Goal: Task Accomplishment & Management: Use online tool/utility

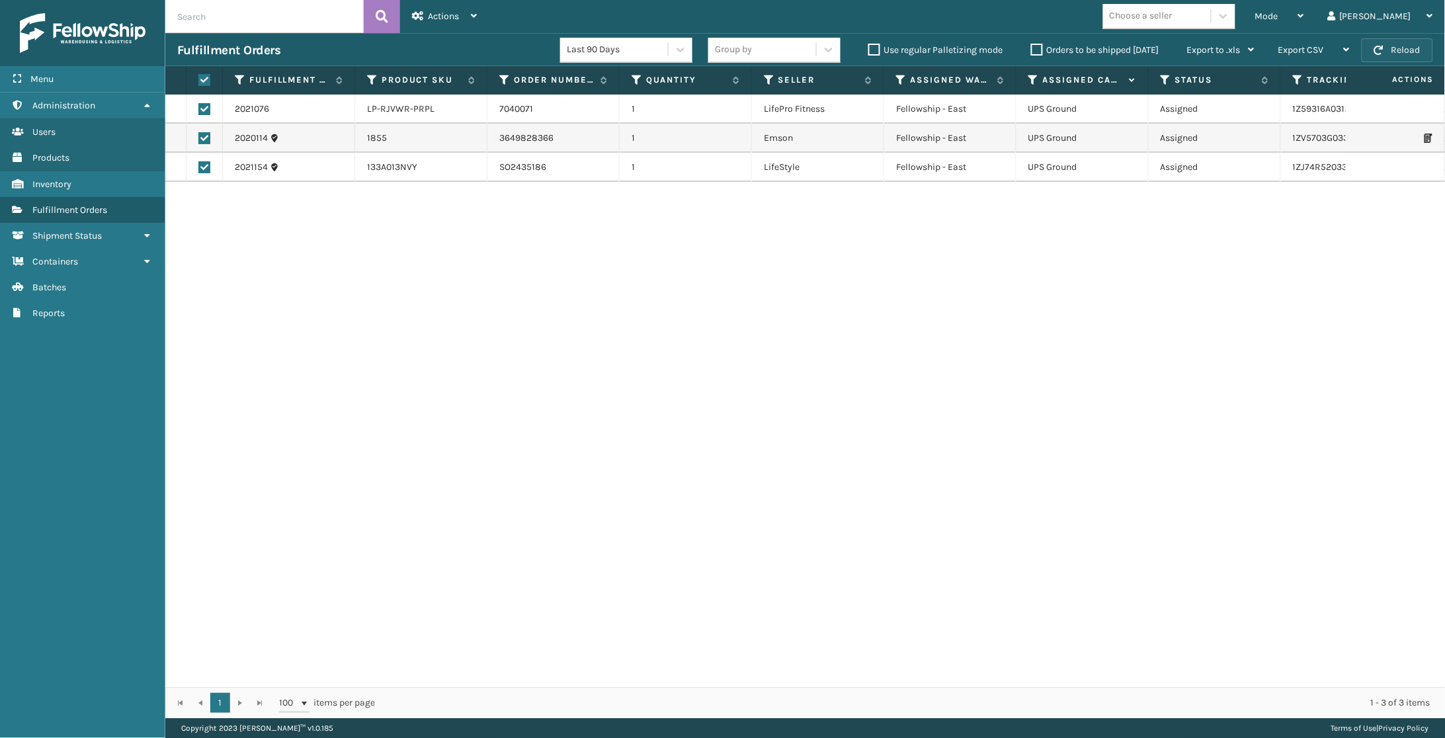
click at [1405, 52] on button "Reload" at bounding box center [1397, 50] width 71 height 24
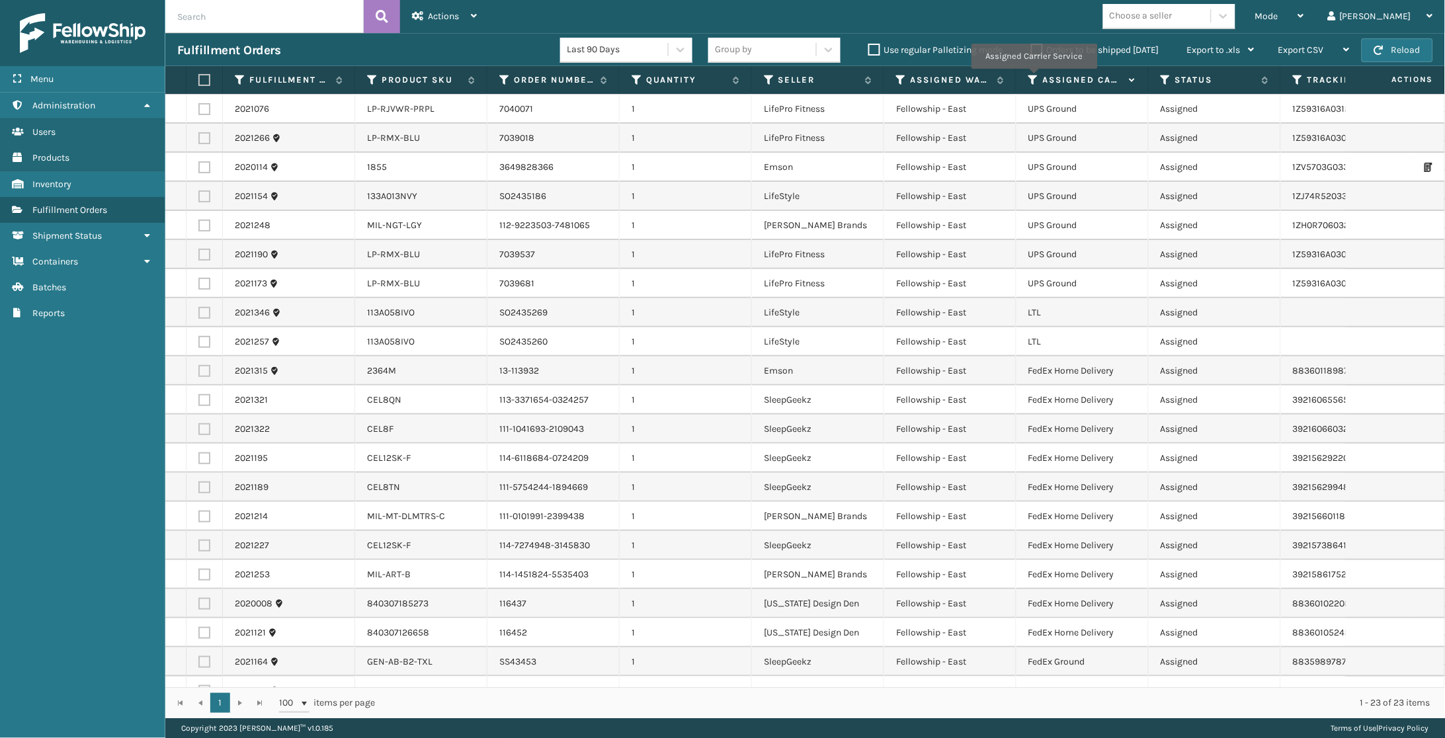
click at [1034, 78] on icon at bounding box center [1033, 80] width 11 height 12
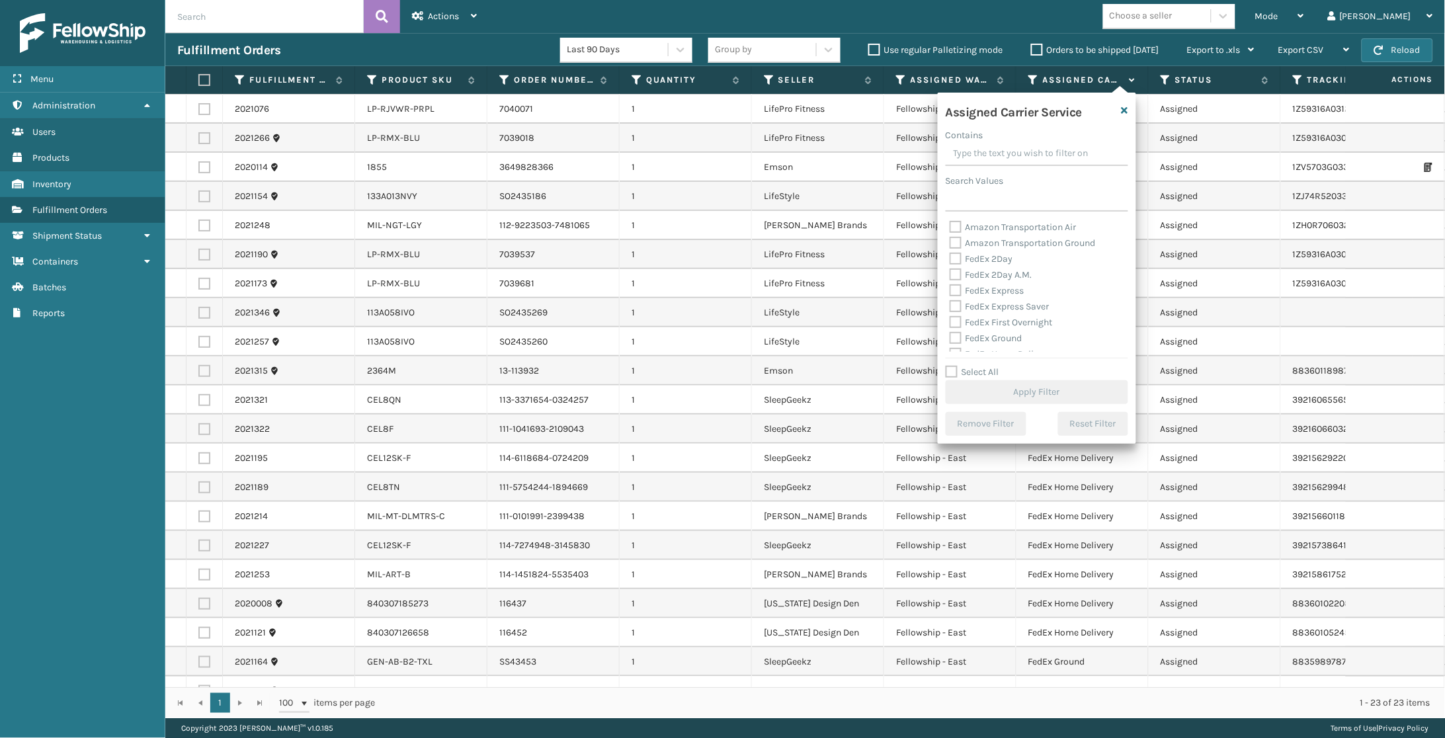
click at [1003, 256] on label "FedEx 2Day" at bounding box center [981, 258] width 63 height 11
click at [950, 256] on input "FedEx 2Day" at bounding box center [950, 255] width 1 height 9
checkbox input "true"
click at [1004, 267] on div "FedEx 2Day A.M." at bounding box center [1037, 275] width 175 height 16
click at [1006, 271] on label "FedEx 2Day A.M." at bounding box center [991, 274] width 83 height 11
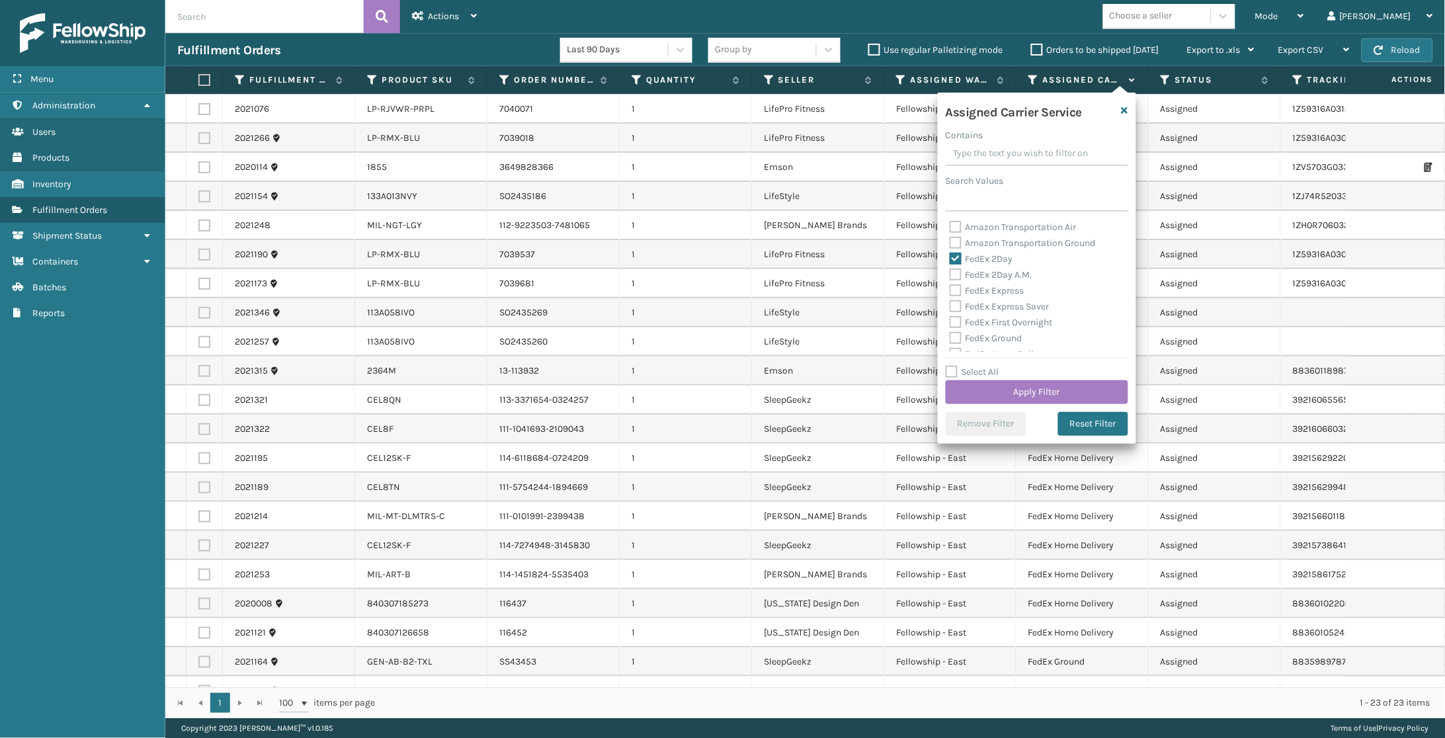
click at [950, 271] on input "FedEx 2Day A.M." at bounding box center [950, 271] width 1 height 9
checkbox input "true"
click at [995, 288] on label "FedEx Express" at bounding box center [987, 290] width 75 height 11
click at [950, 288] on input "FedEx Express" at bounding box center [950, 287] width 1 height 9
checkbox input "true"
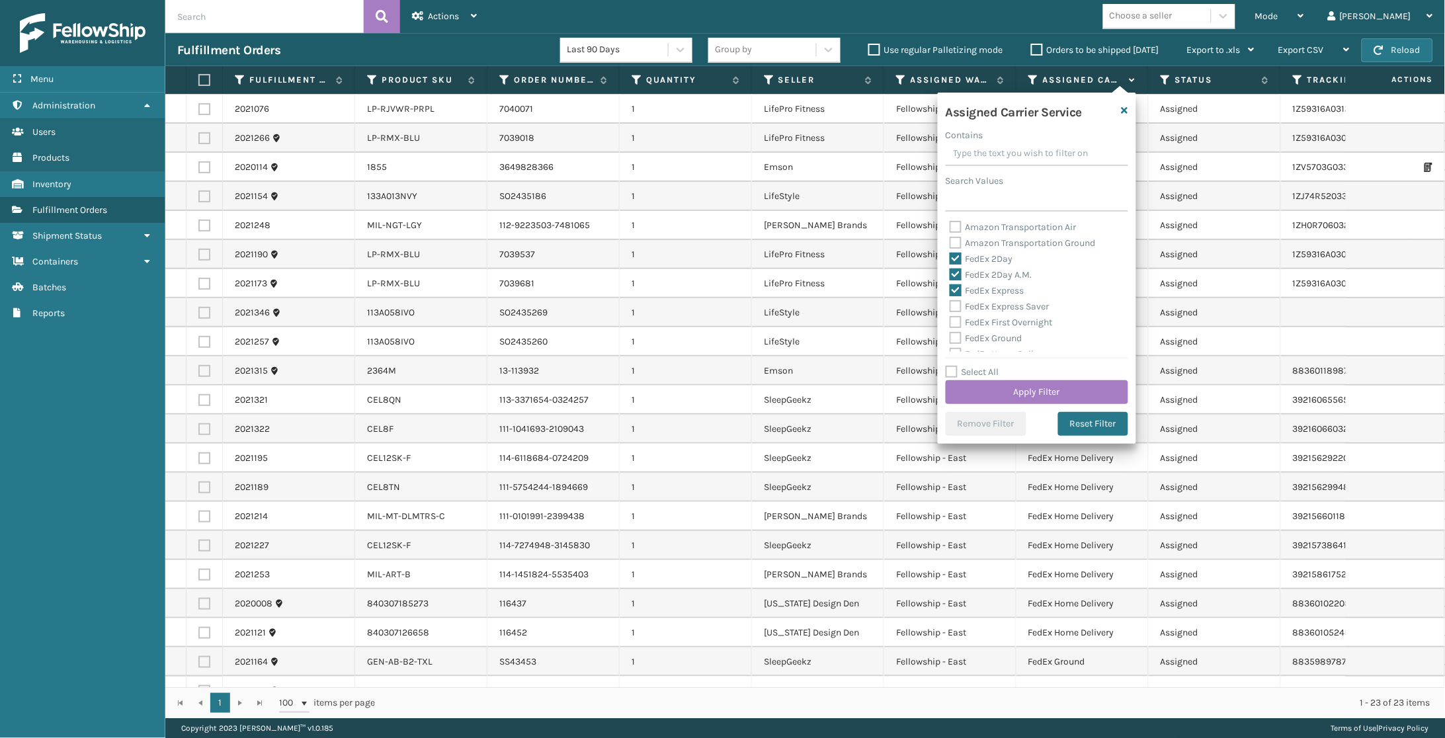
click at [1003, 301] on label "FedEx Express Saver" at bounding box center [1000, 306] width 100 height 11
click at [950, 299] on input "FedEx Express Saver" at bounding box center [950, 303] width 1 height 9
checkbox input "true"
click at [1004, 284] on label "FedEx First Overnight" at bounding box center [1001, 287] width 103 height 11
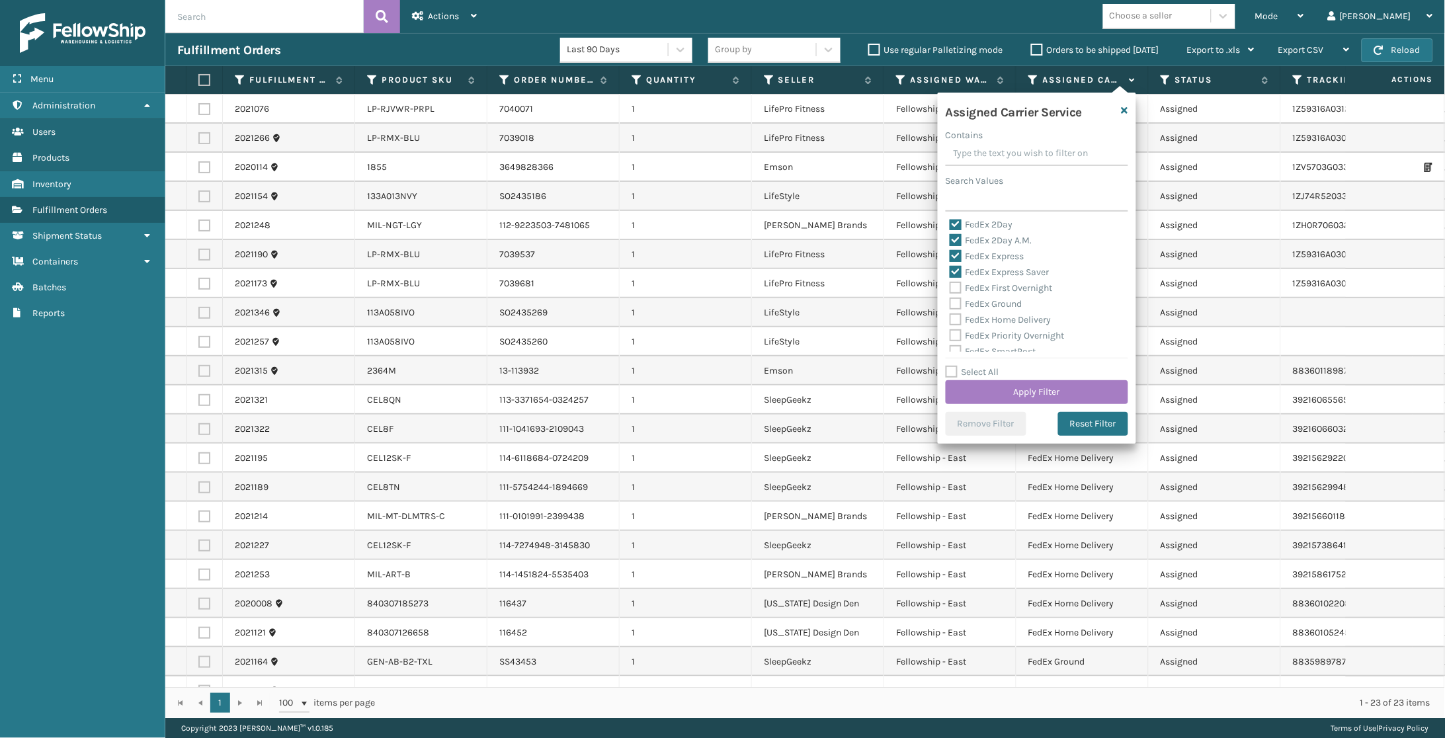
click at [950, 284] on input "FedEx First Overnight" at bounding box center [950, 284] width 1 height 9
checkbox input "true"
click at [998, 298] on label "FedEx Ground" at bounding box center [986, 303] width 73 height 11
click at [950, 297] on input "FedEx Ground" at bounding box center [950, 300] width 1 height 9
checkbox input "true"
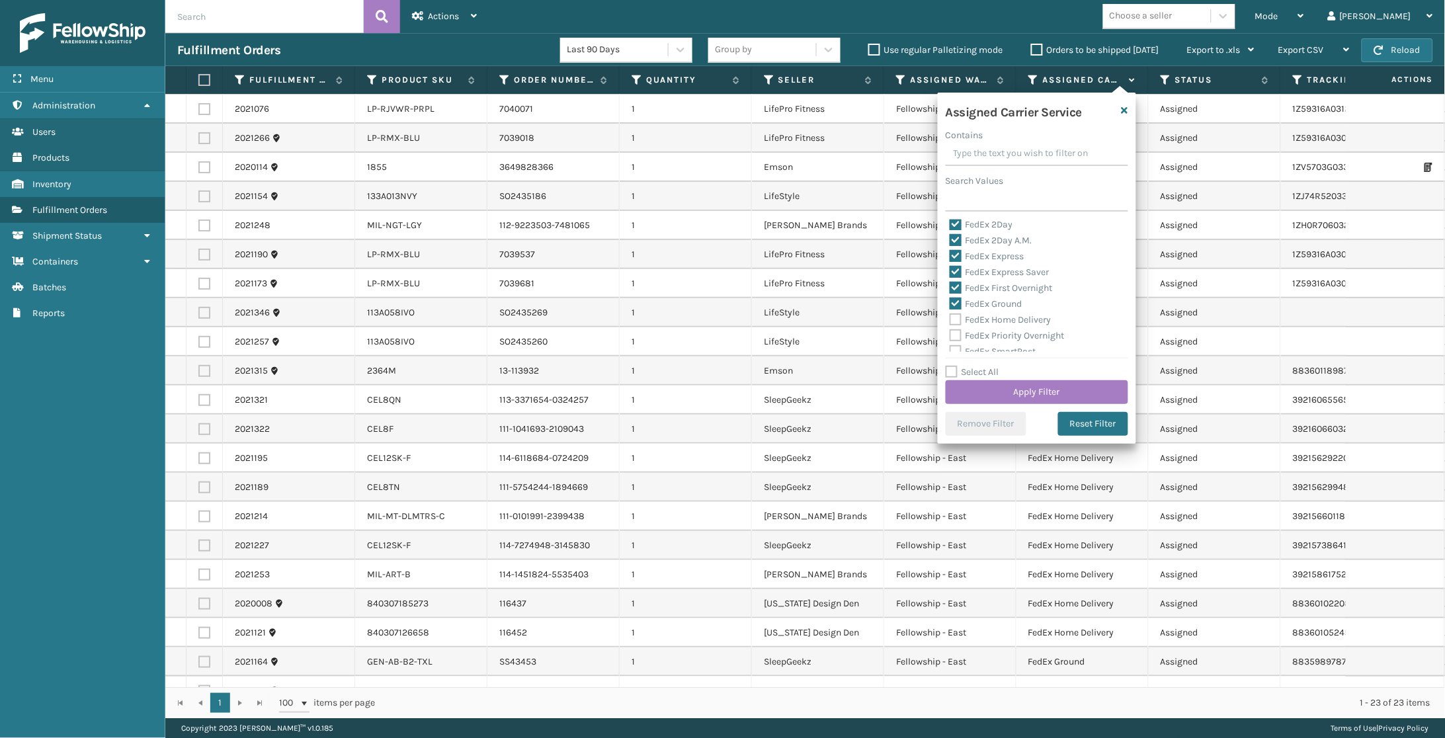
click at [997, 314] on label "FedEx Home Delivery" at bounding box center [1001, 319] width 102 height 11
click at [950, 312] on input "FedEx Home Delivery" at bounding box center [950, 316] width 1 height 9
checkbox input "true"
click at [1004, 282] on label "FedEx Priority Overnight" at bounding box center [1007, 287] width 115 height 11
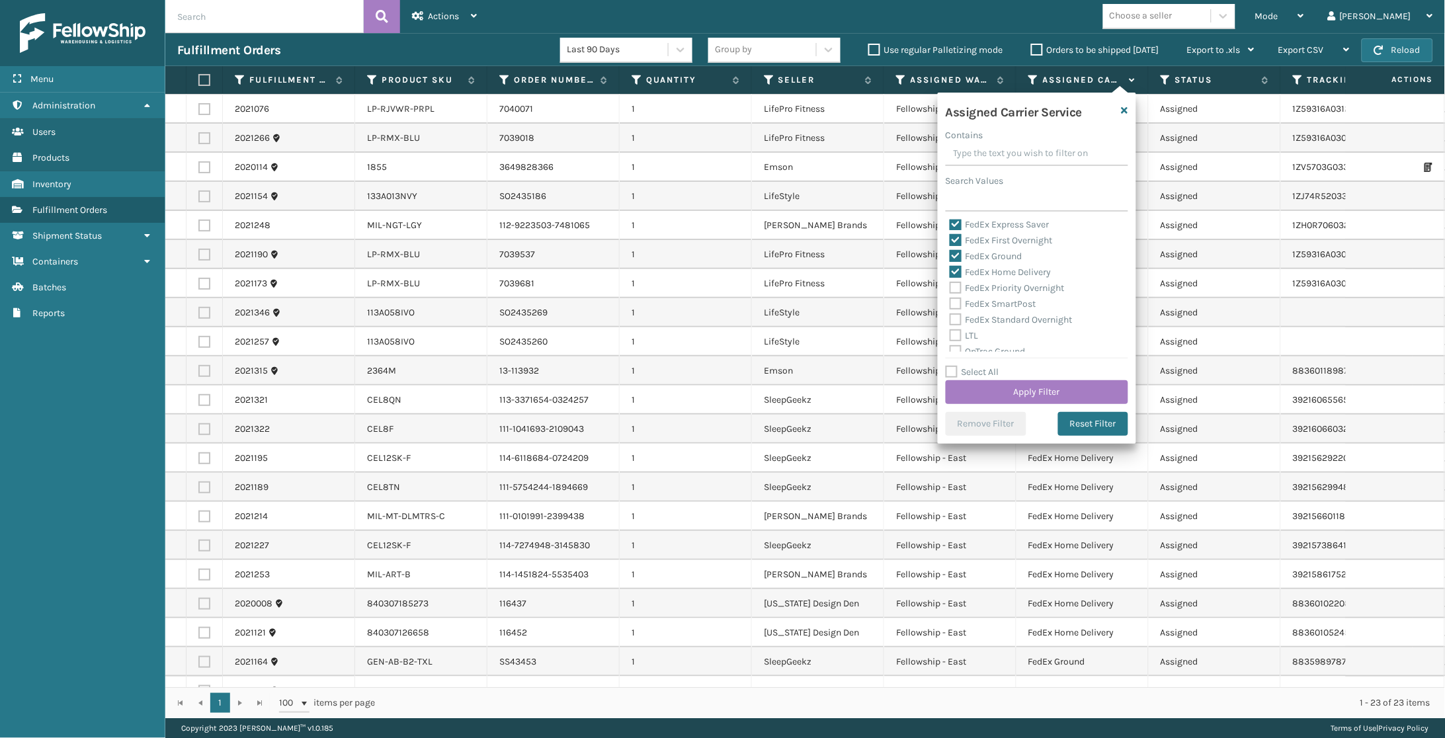
click at [950, 282] on input "FedEx Priority Overnight" at bounding box center [950, 284] width 1 height 9
checkbox input "true"
click at [999, 298] on label "FedEx SmartPost" at bounding box center [993, 303] width 87 height 11
click at [950, 296] on input "FedEx SmartPost" at bounding box center [950, 300] width 1 height 9
checkbox input "true"
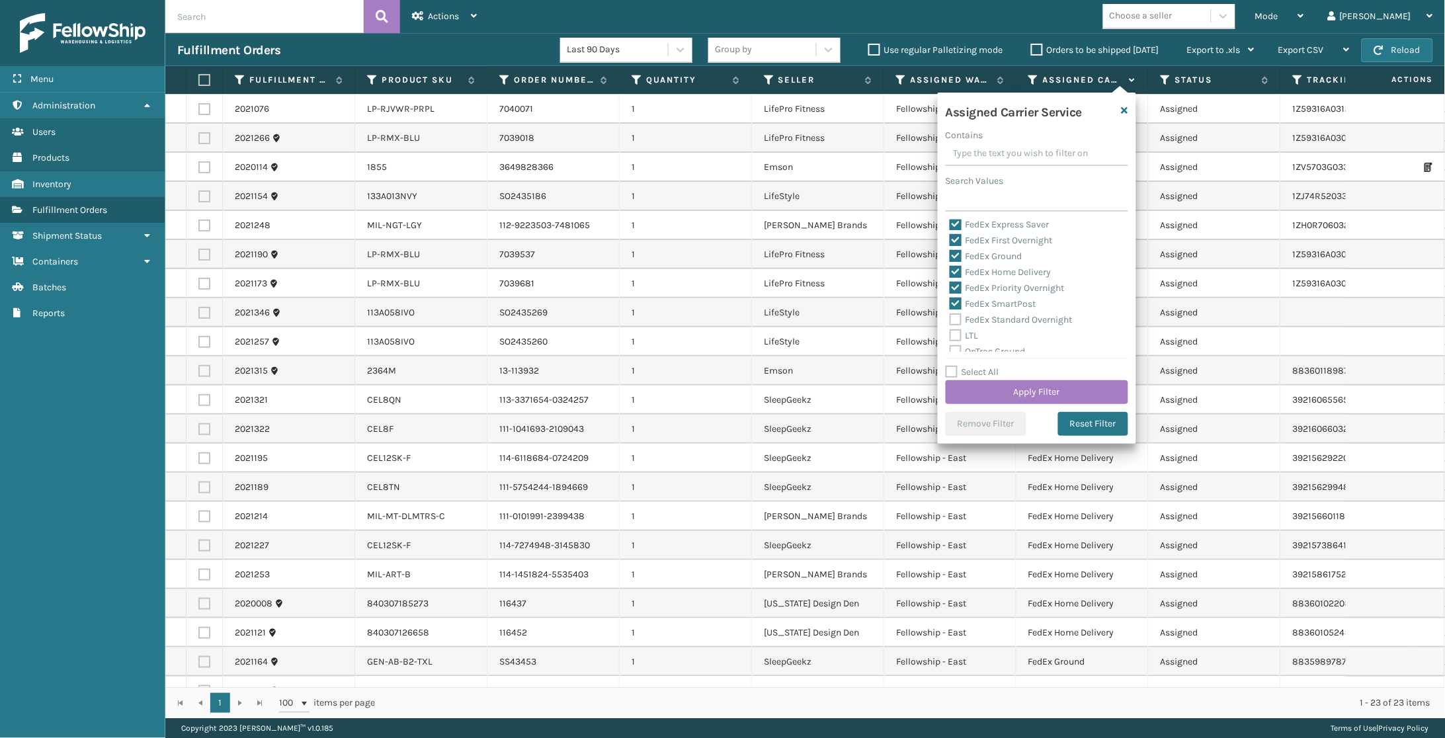
click at [999, 314] on label "FedEx Standard Overnight" at bounding box center [1011, 319] width 123 height 11
click at [950, 312] on input "FedEx Standard Overnight" at bounding box center [950, 316] width 1 height 9
checkbox input "true"
click at [1022, 381] on button "Apply Filter" at bounding box center [1037, 392] width 183 height 24
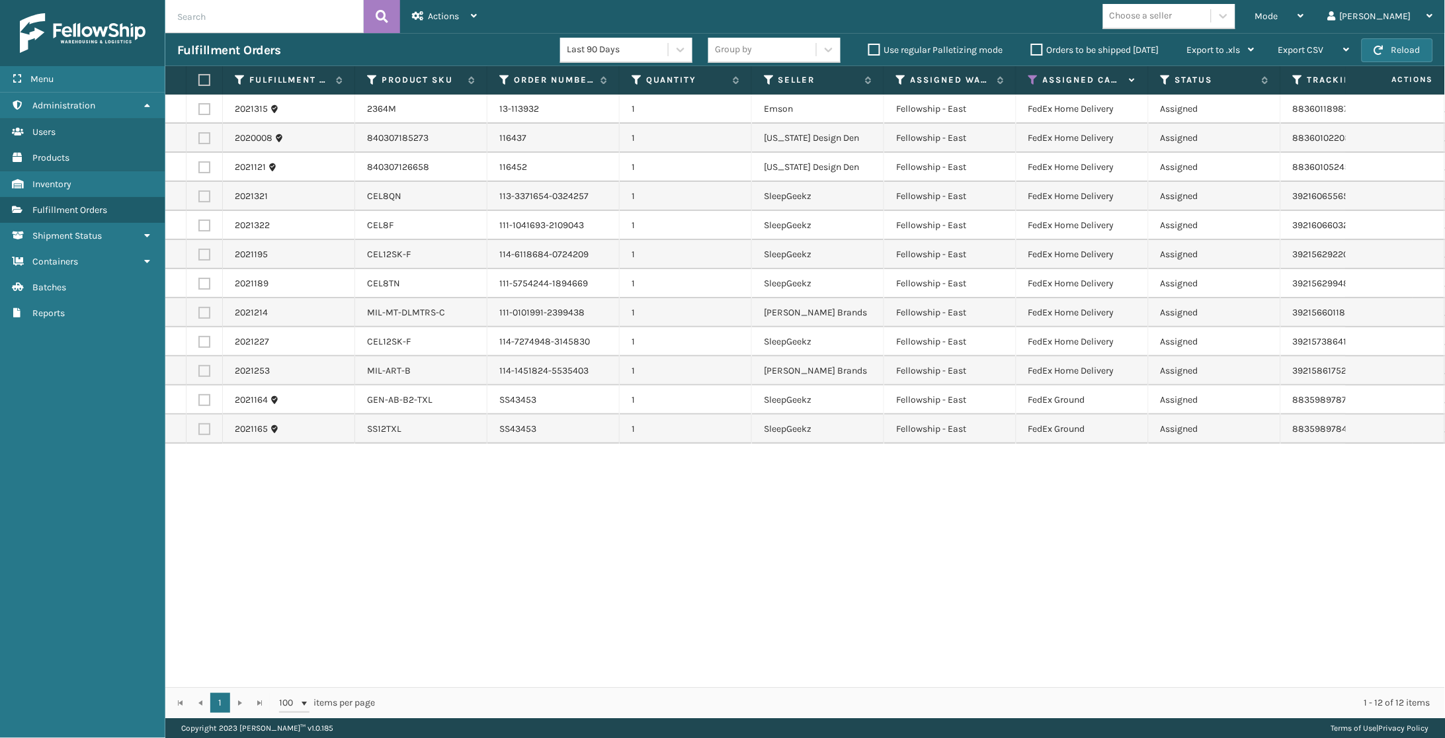
click at [1172, 14] on div "Choose a seller" at bounding box center [1141, 16] width 63 height 14
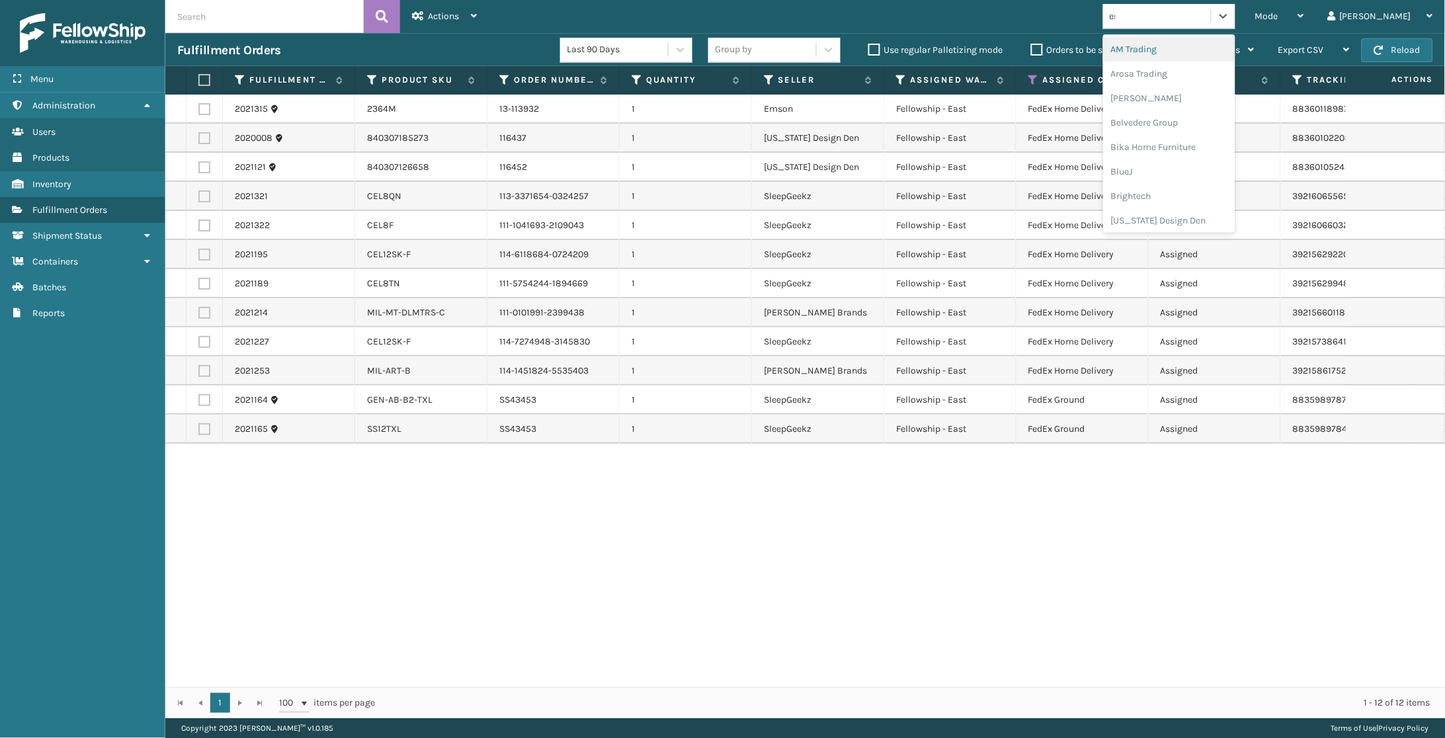
type input "ems"
click at [1188, 46] on div "Emson" at bounding box center [1169, 49] width 132 height 24
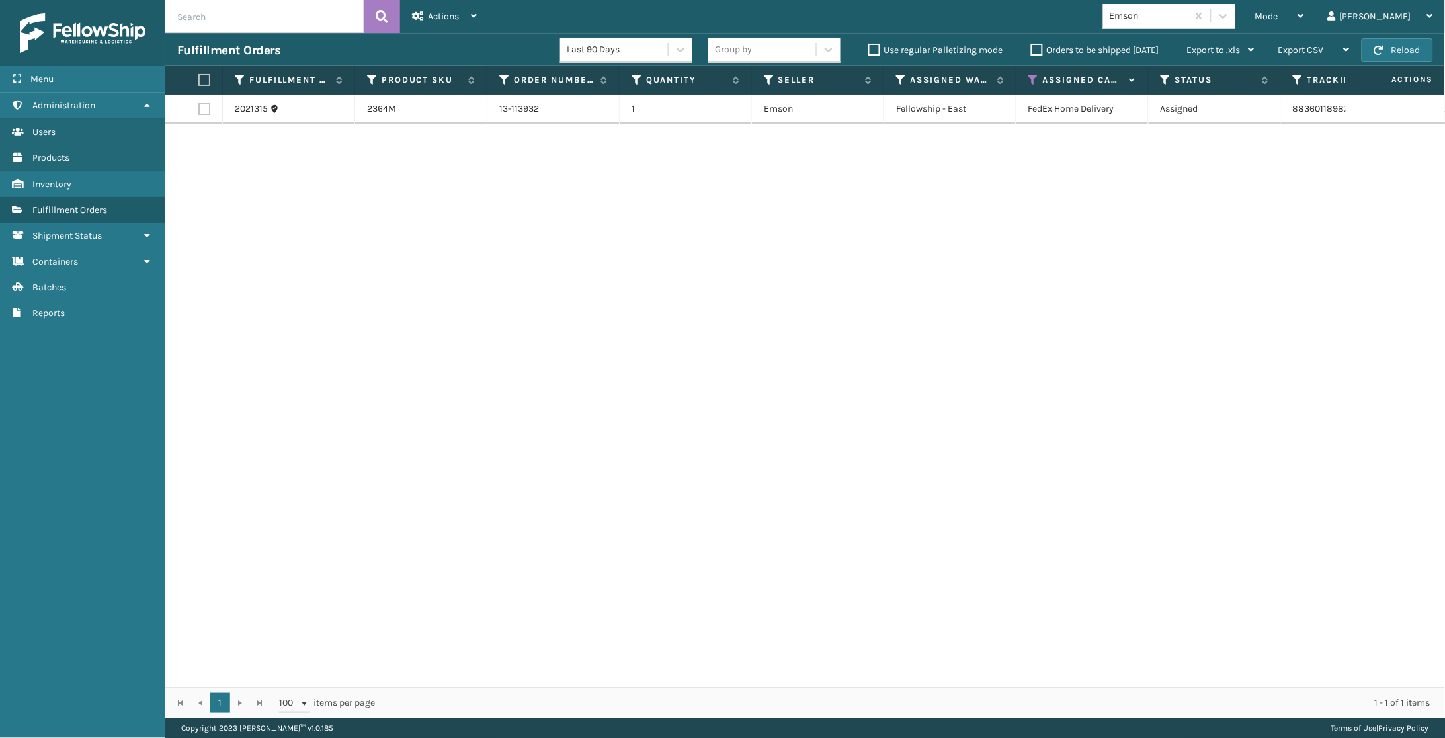
drag, startPoint x: 210, startPoint y: 71, endPoint x: 200, endPoint y: 78, distance: 12.3
click at [206, 71] on th at bounding box center [204, 80] width 36 height 28
click at [200, 78] on label at bounding box center [202, 80] width 8 height 12
click at [199, 78] on input "checkbox" at bounding box center [198, 80] width 1 height 9
checkbox input "true"
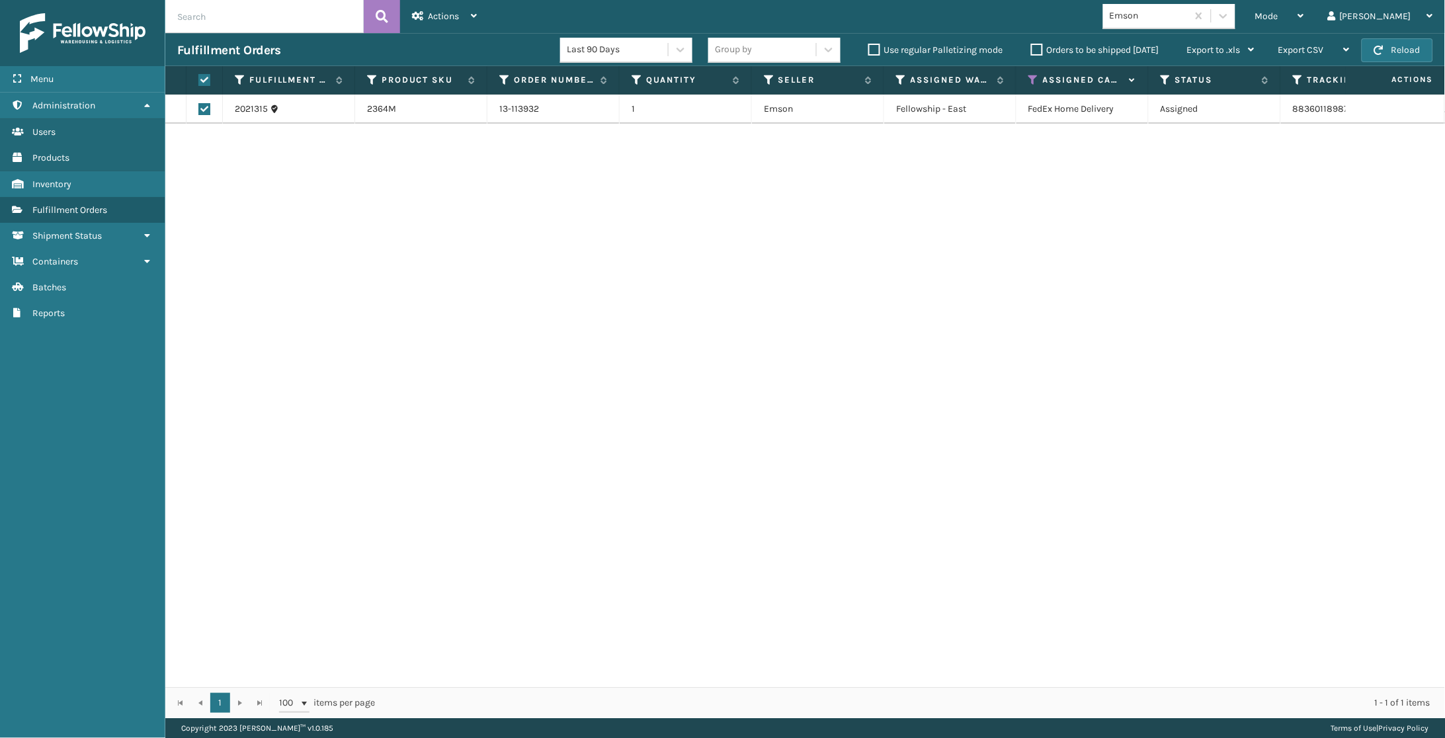
checkbox input "true"
click at [442, 14] on span "Actions" at bounding box center [443, 16] width 31 height 11
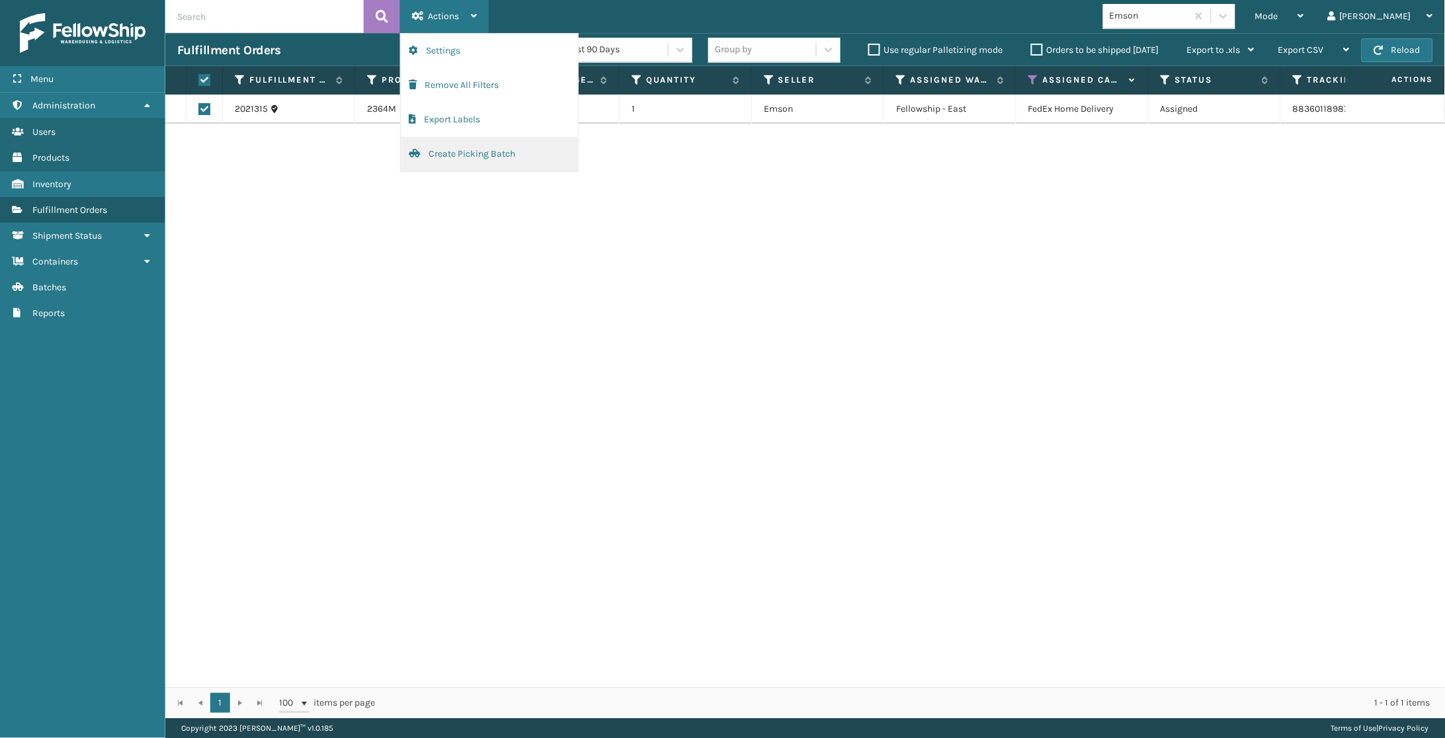
click at [456, 155] on button "Create Picking Batch" at bounding box center [489, 154] width 177 height 34
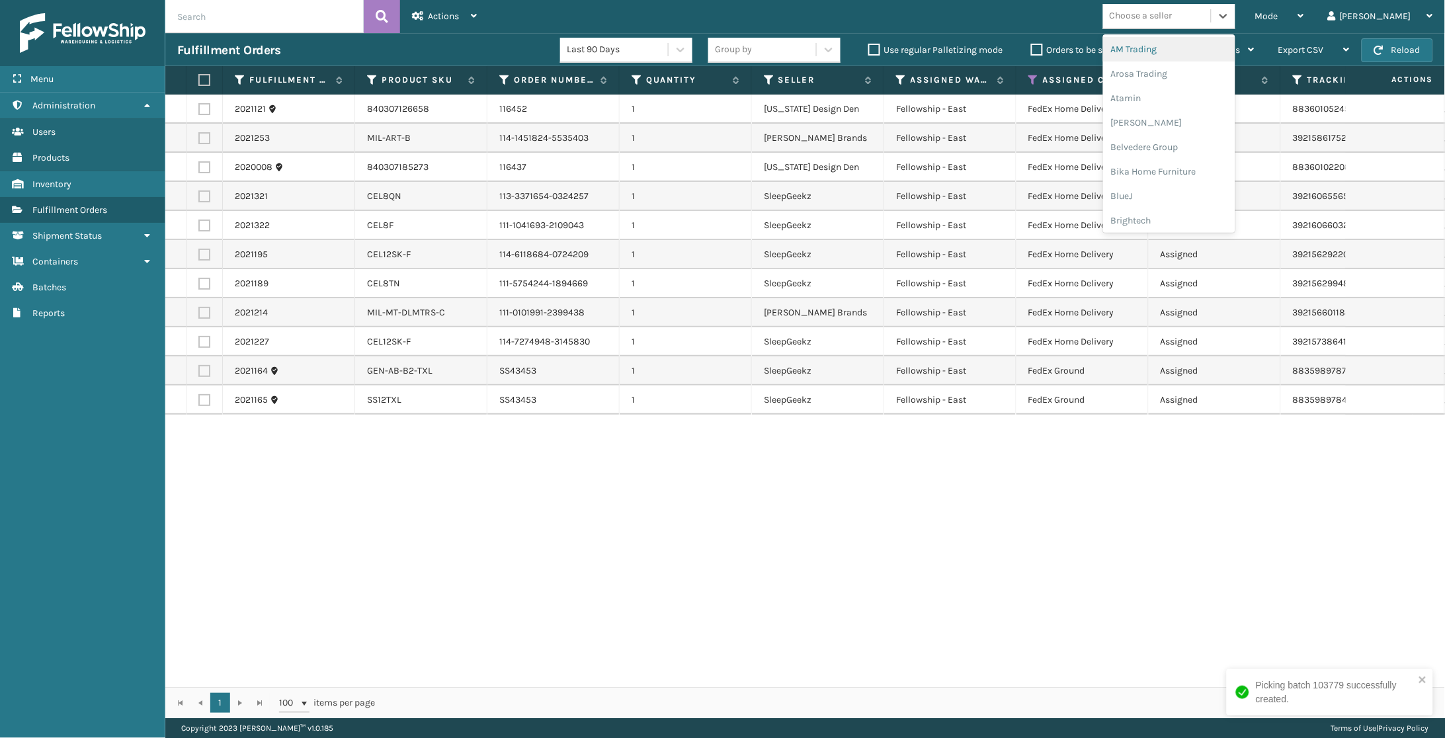
click at [1172, 16] on div "Choose a seller" at bounding box center [1141, 16] width 63 height 14
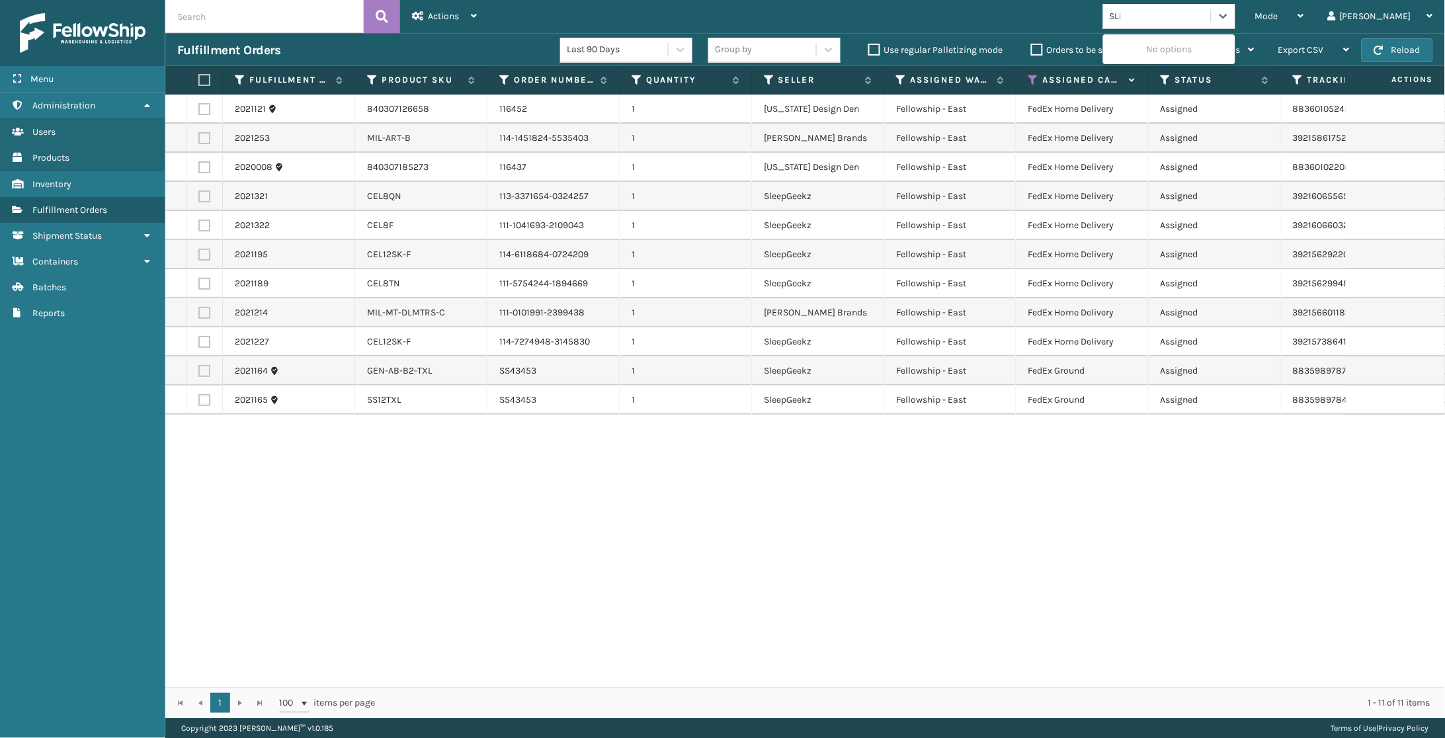
type input "SLEE"
click at [1207, 42] on div "SleepGeekz" at bounding box center [1169, 49] width 132 height 24
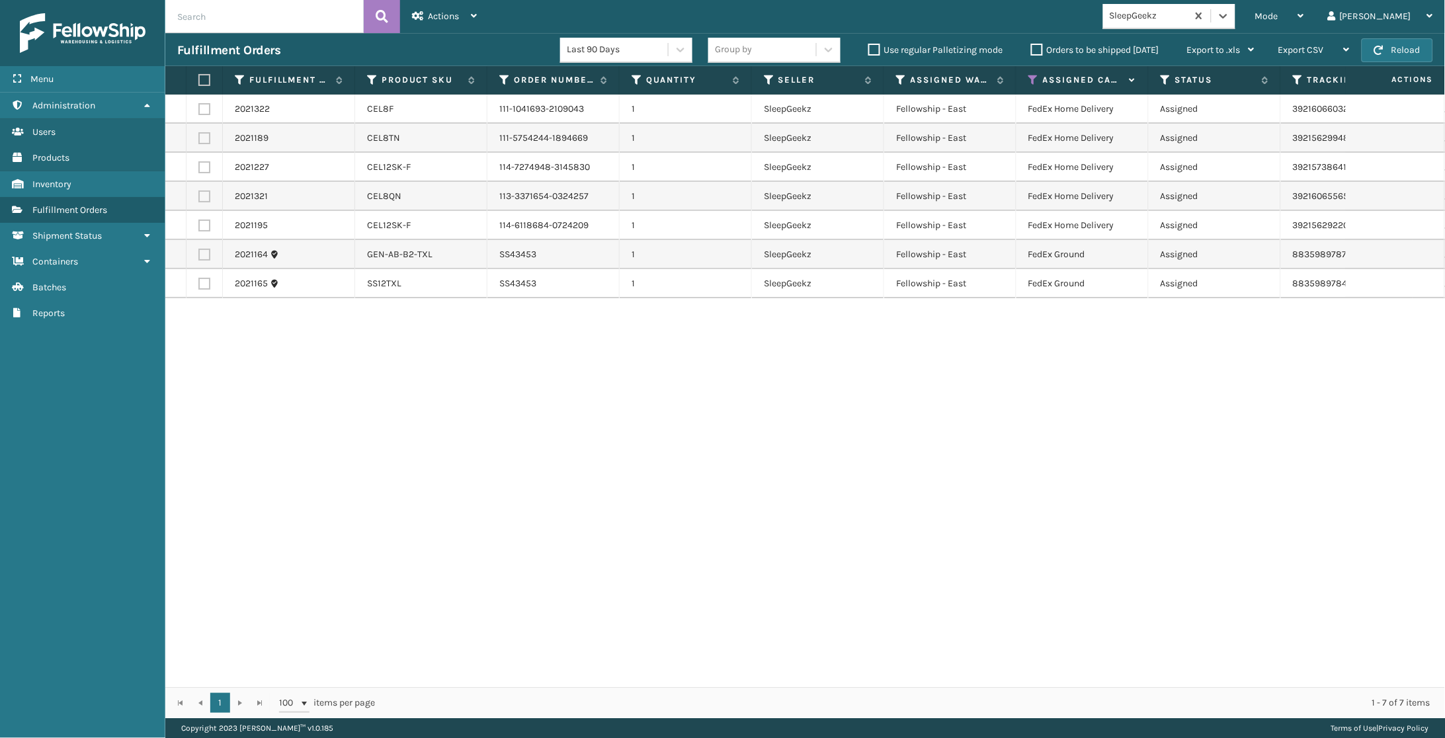
click at [206, 75] on label at bounding box center [202, 80] width 8 height 12
click at [199, 76] on input "checkbox" at bounding box center [198, 80] width 1 height 9
checkbox input "true"
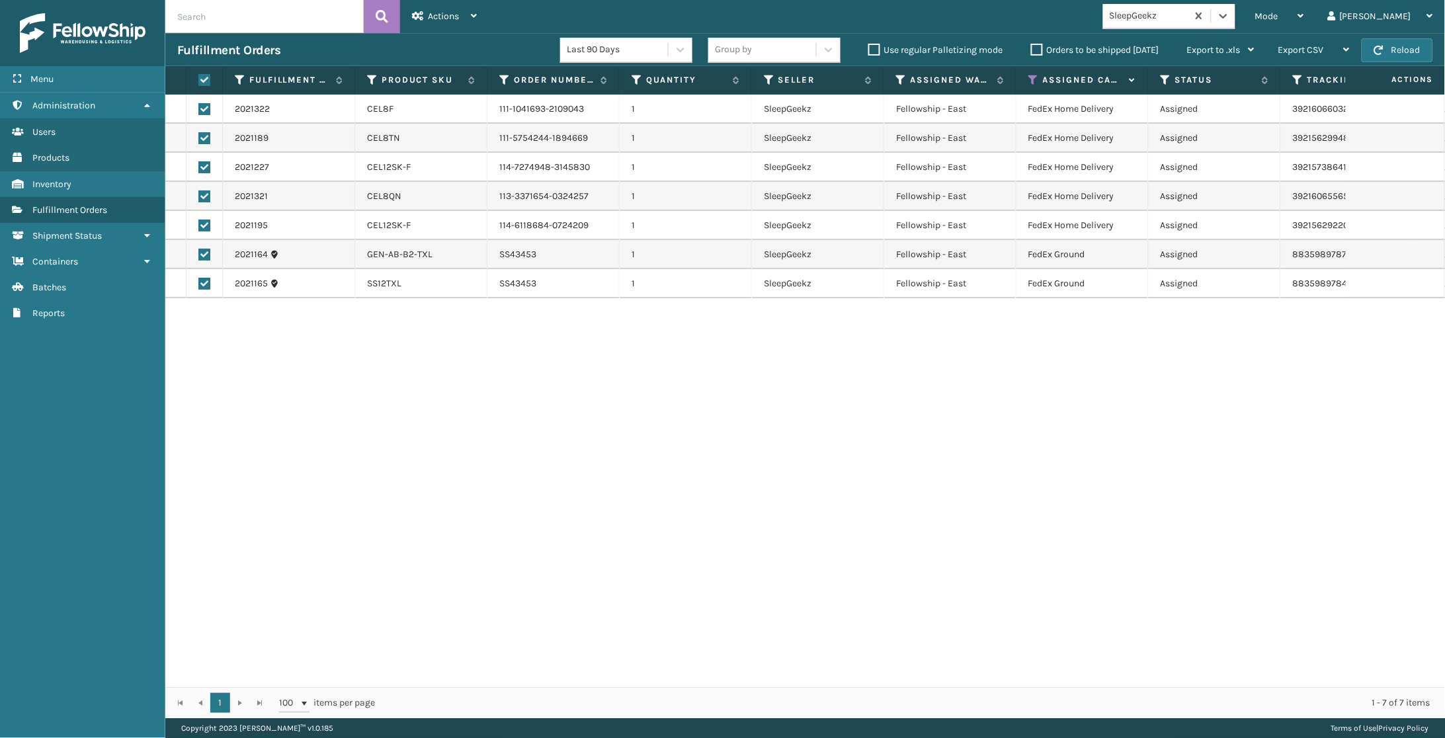
checkbox input "true"
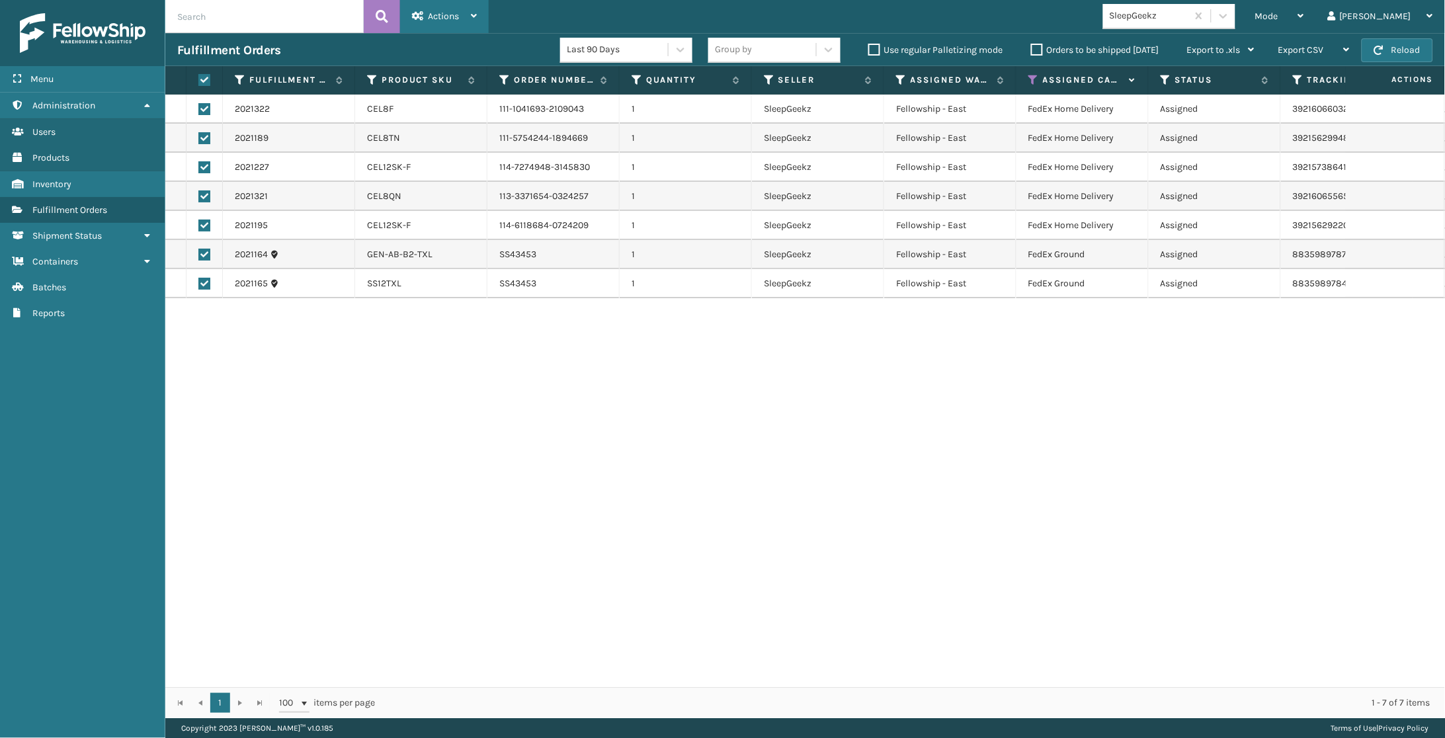
drag, startPoint x: 460, startPoint y: 13, endPoint x: 459, endPoint y: 56, distance: 43.7
click at [460, 13] on div "Actions" at bounding box center [444, 16] width 65 height 33
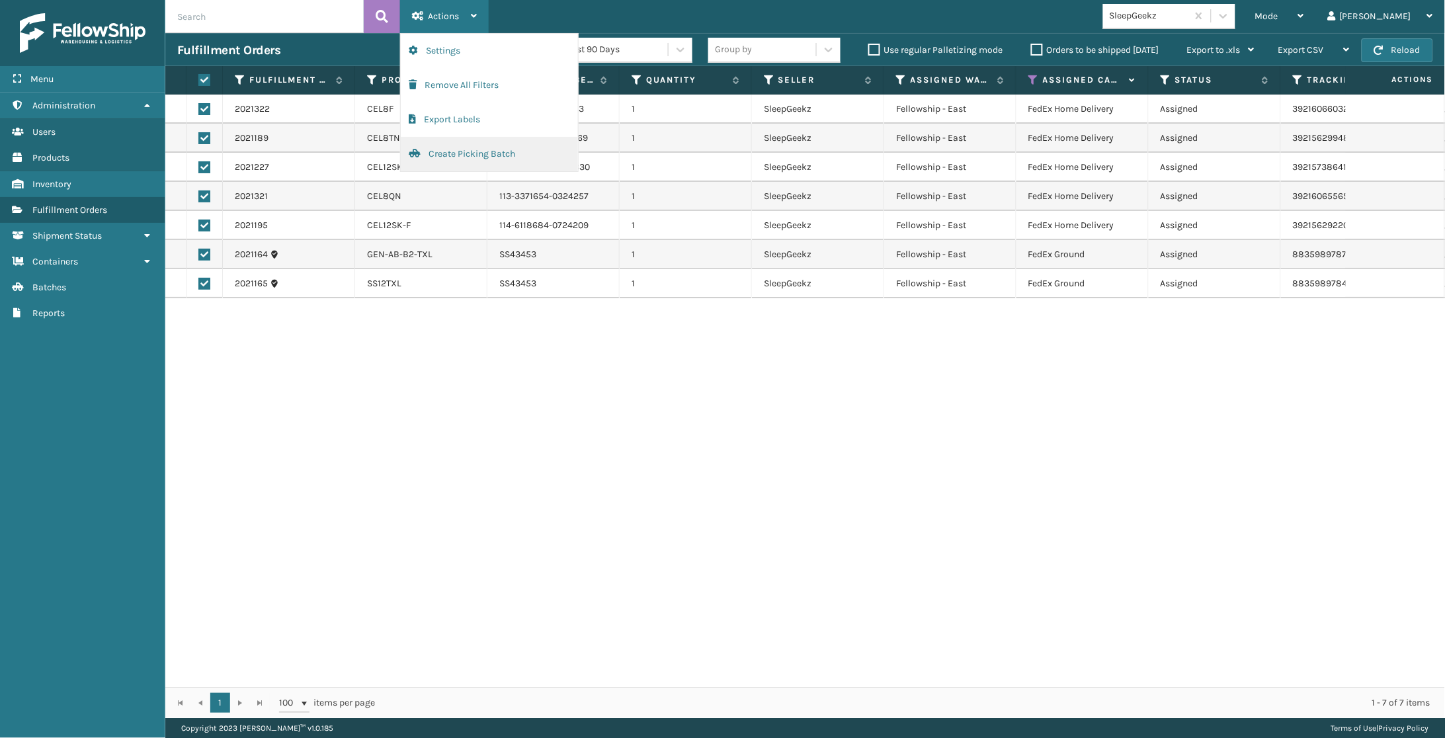
click at [479, 153] on button "Create Picking Batch" at bounding box center [489, 154] width 177 height 34
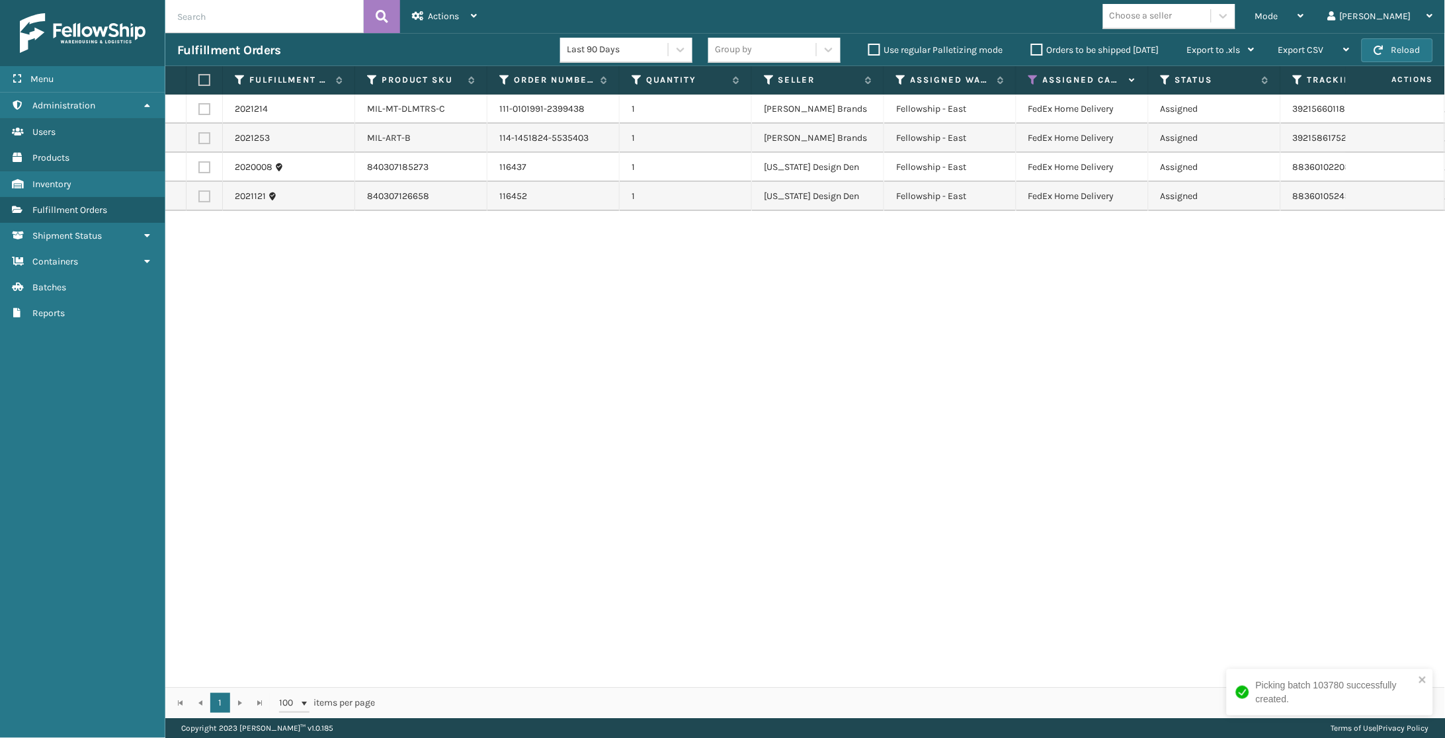
drag, startPoint x: 208, startPoint y: 80, endPoint x: 336, endPoint y: 59, distance: 130.0
click at [206, 80] on label at bounding box center [202, 80] width 8 height 12
click at [199, 80] on input "checkbox" at bounding box center [198, 80] width 1 height 9
checkbox input "true"
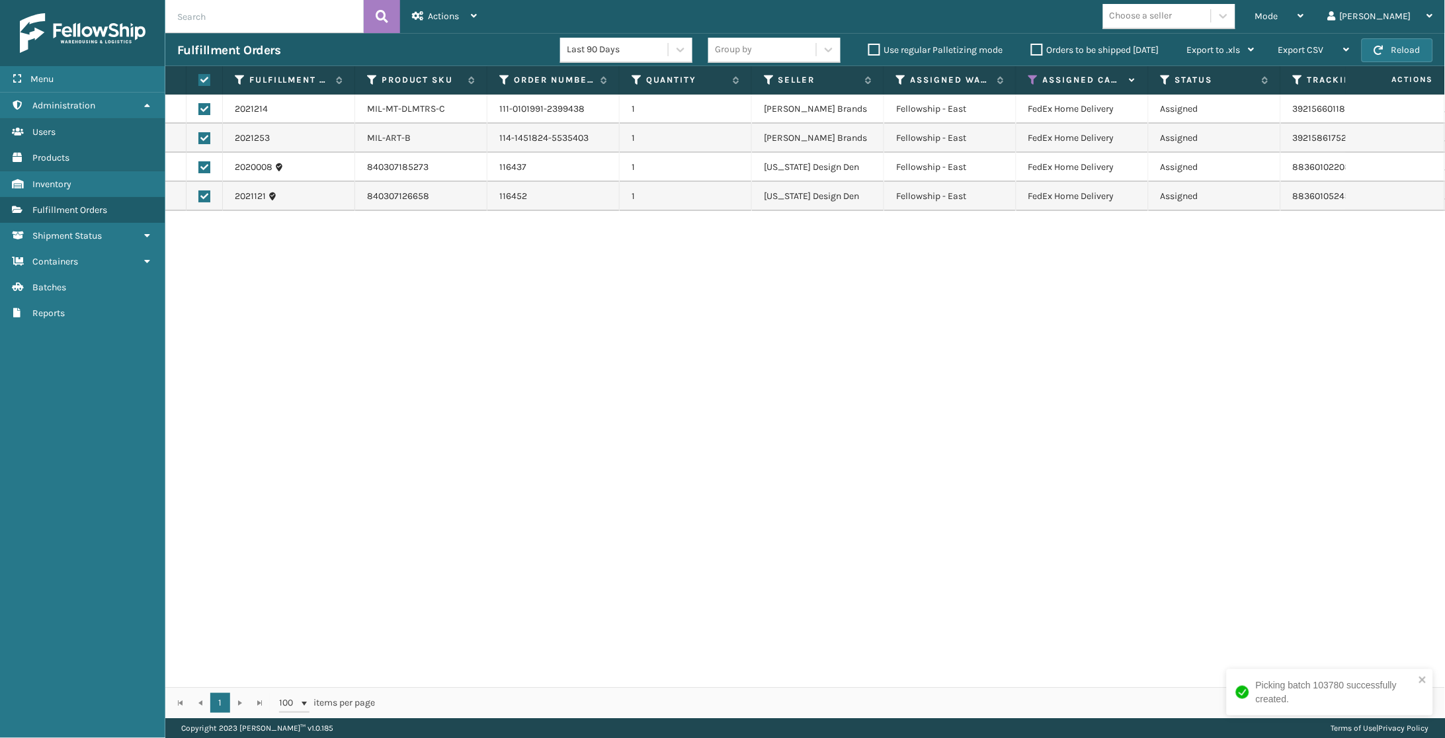
checkbox input "true"
click at [455, 31] on div "Actions" at bounding box center [444, 16] width 65 height 33
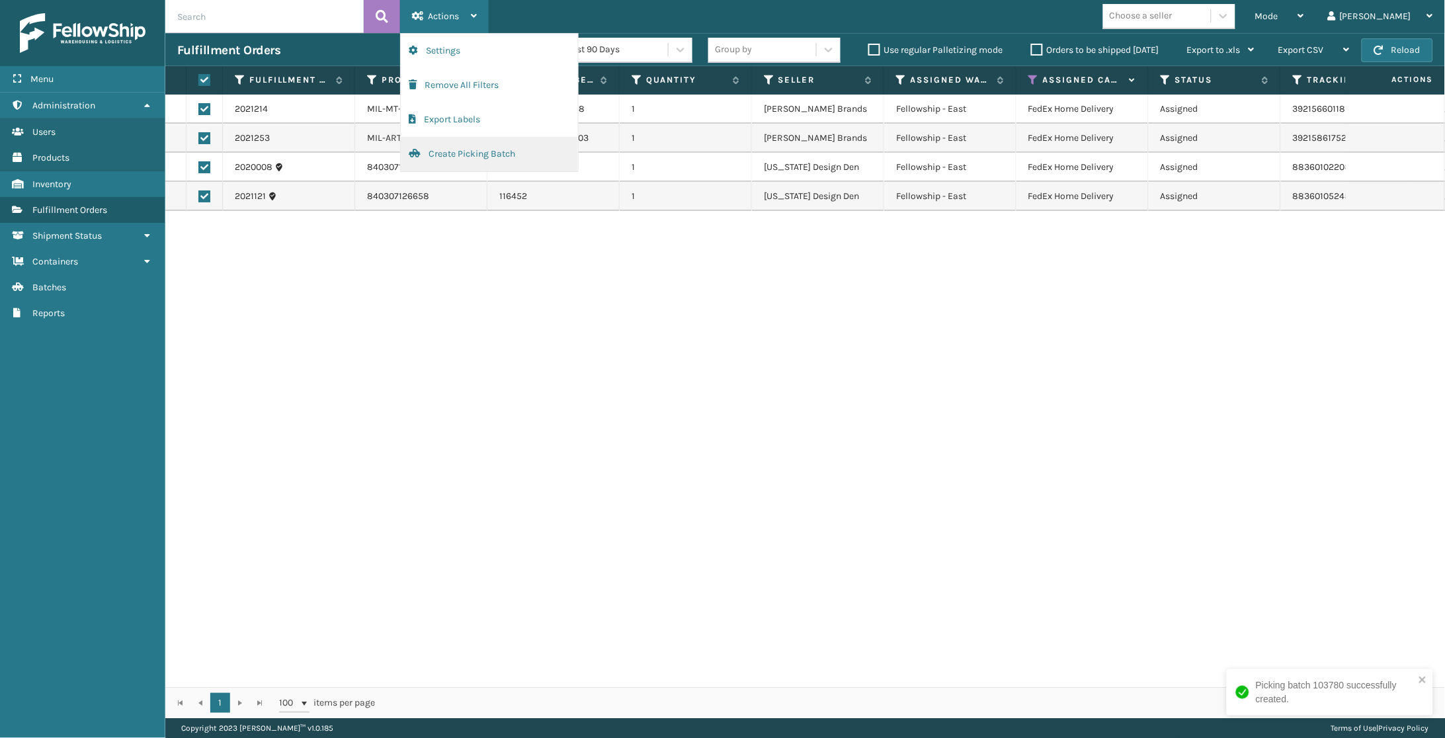
click at [486, 158] on button "Create Picking Batch" at bounding box center [489, 154] width 177 height 34
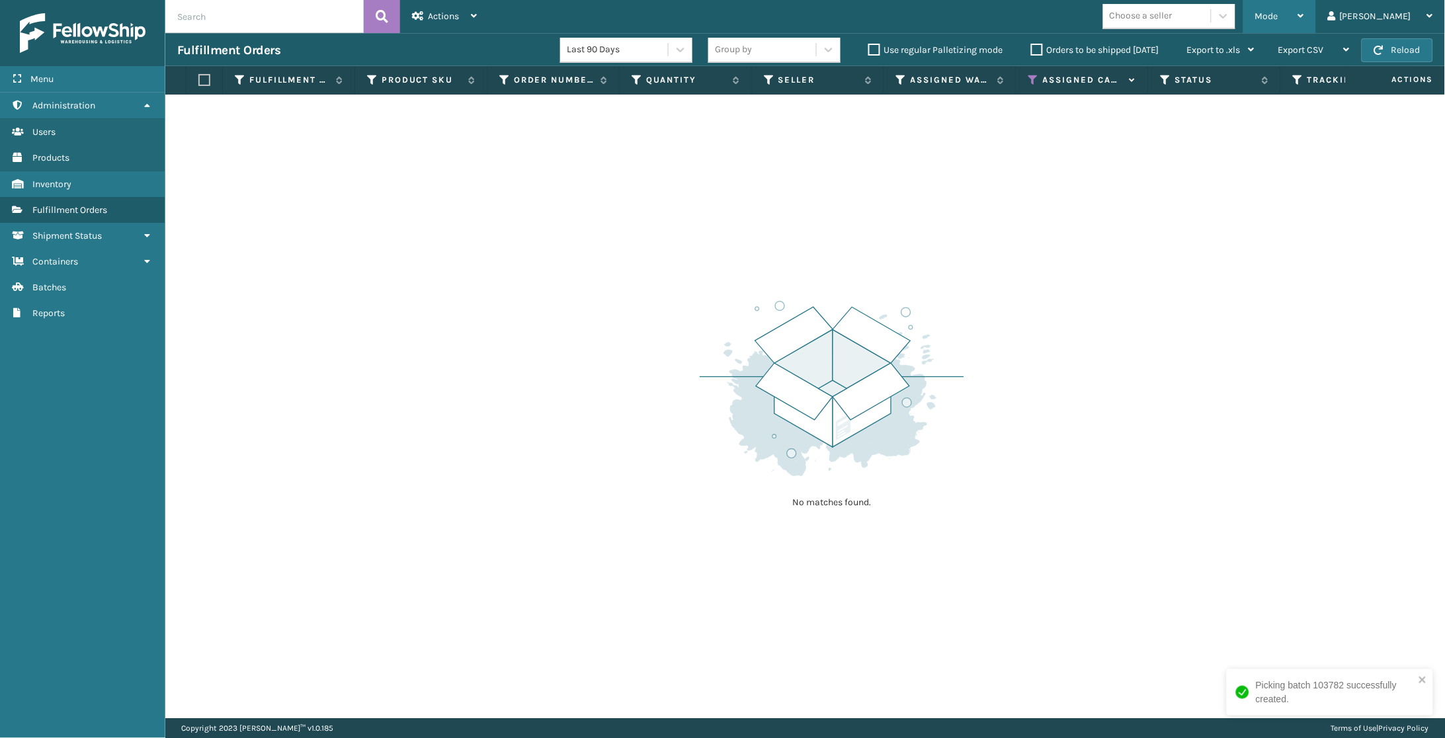
scroll to position [0, 1]
click at [1038, 79] on icon at bounding box center [1033, 80] width 11 height 12
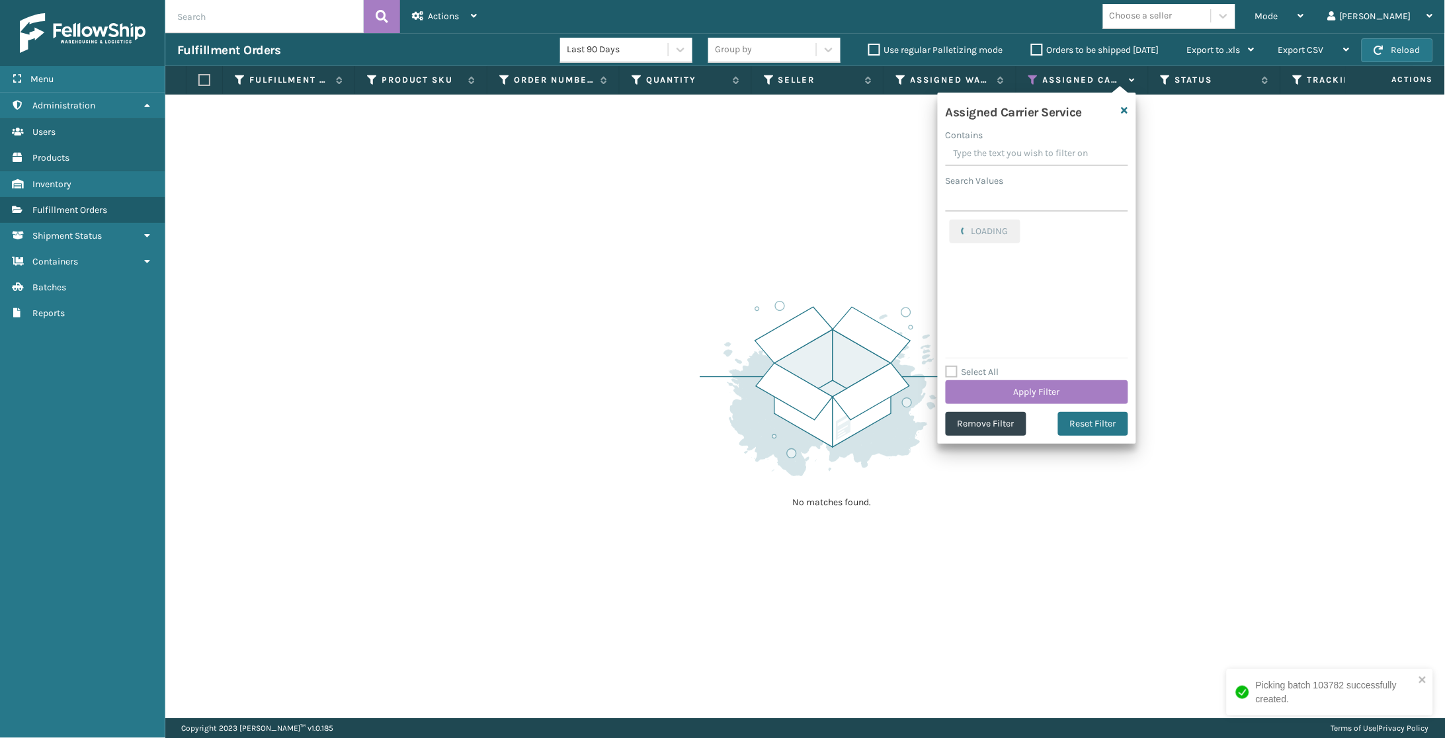
scroll to position [0, 0]
click at [993, 426] on button "Remove Filter" at bounding box center [986, 424] width 81 height 24
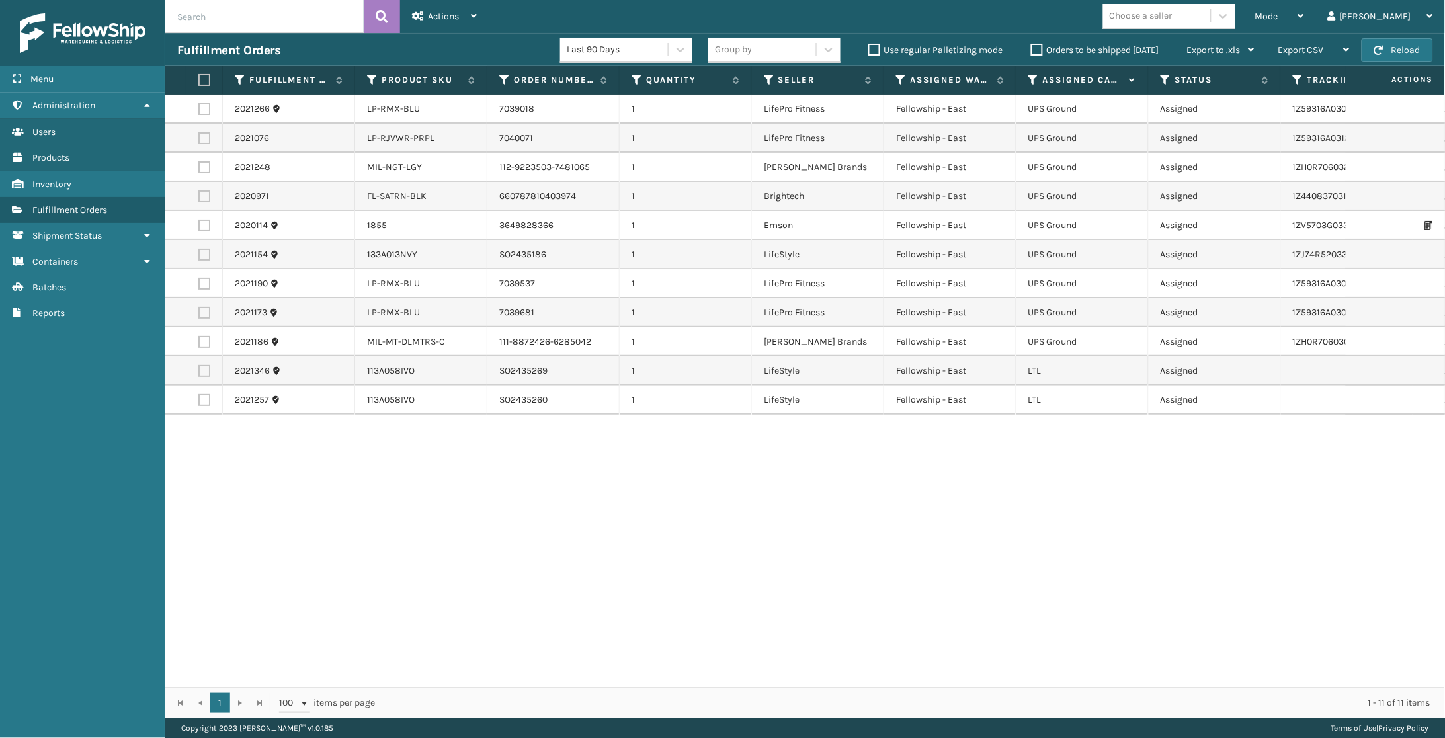
click at [1028, 75] on icon at bounding box center [1033, 80] width 11 height 12
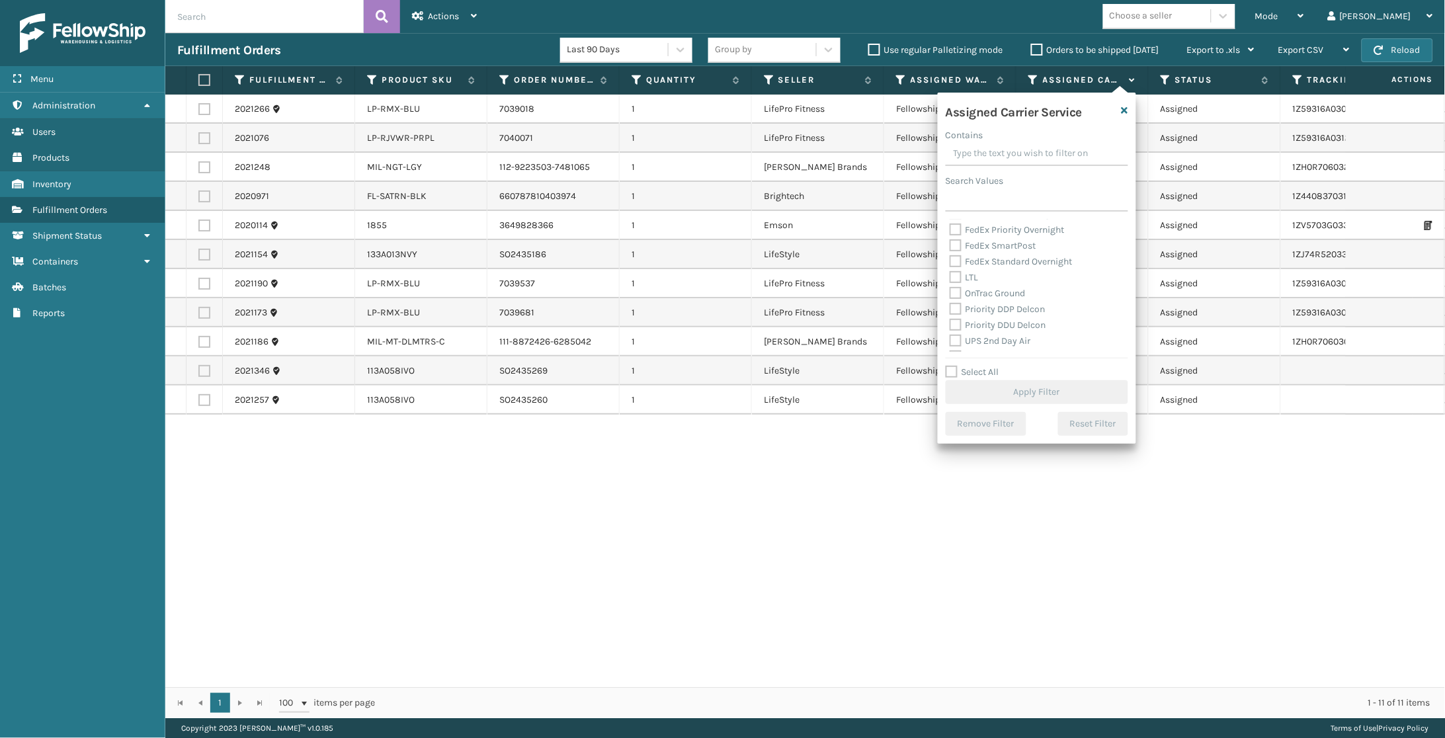
scroll to position [153, 0]
click at [1001, 278] on label "OnTrac Ground" at bounding box center [988, 280] width 76 height 11
click at [950, 278] on input "OnTrac Ground" at bounding box center [950, 277] width 1 height 9
checkbox input "true"
click at [1001, 291] on label "Priority DDP Delcon" at bounding box center [998, 296] width 96 height 11
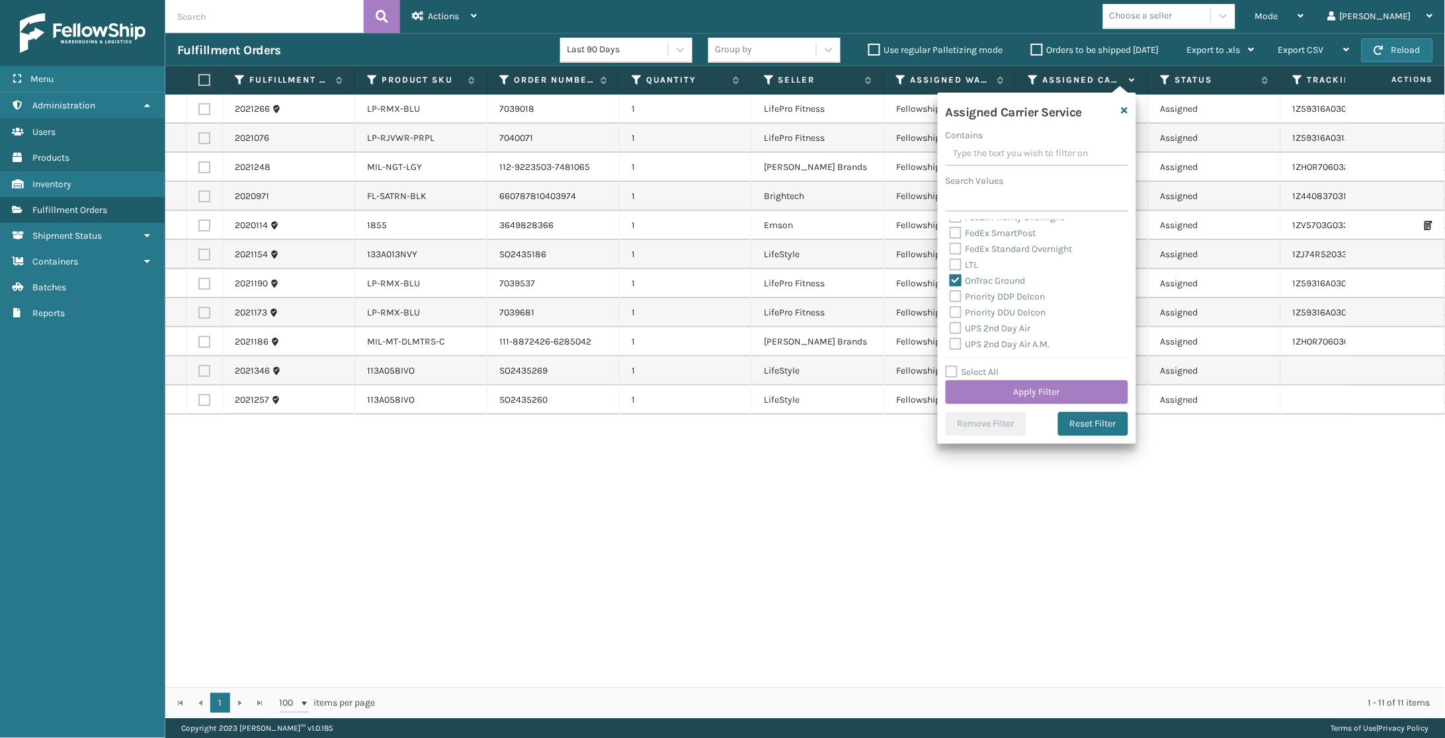
click at [950, 289] on input "Priority DDP Delcon" at bounding box center [950, 293] width 1 height 9
checkbox input "true"
click at [1002, 307] on label "Priority DDU Delcon" at bounding box center [998, 312] width 97 height 11
click at [950, 305] on input "Priority DDU Delcon" at bounding box center [950, 309] width 1 height 9
checkbox input "true"
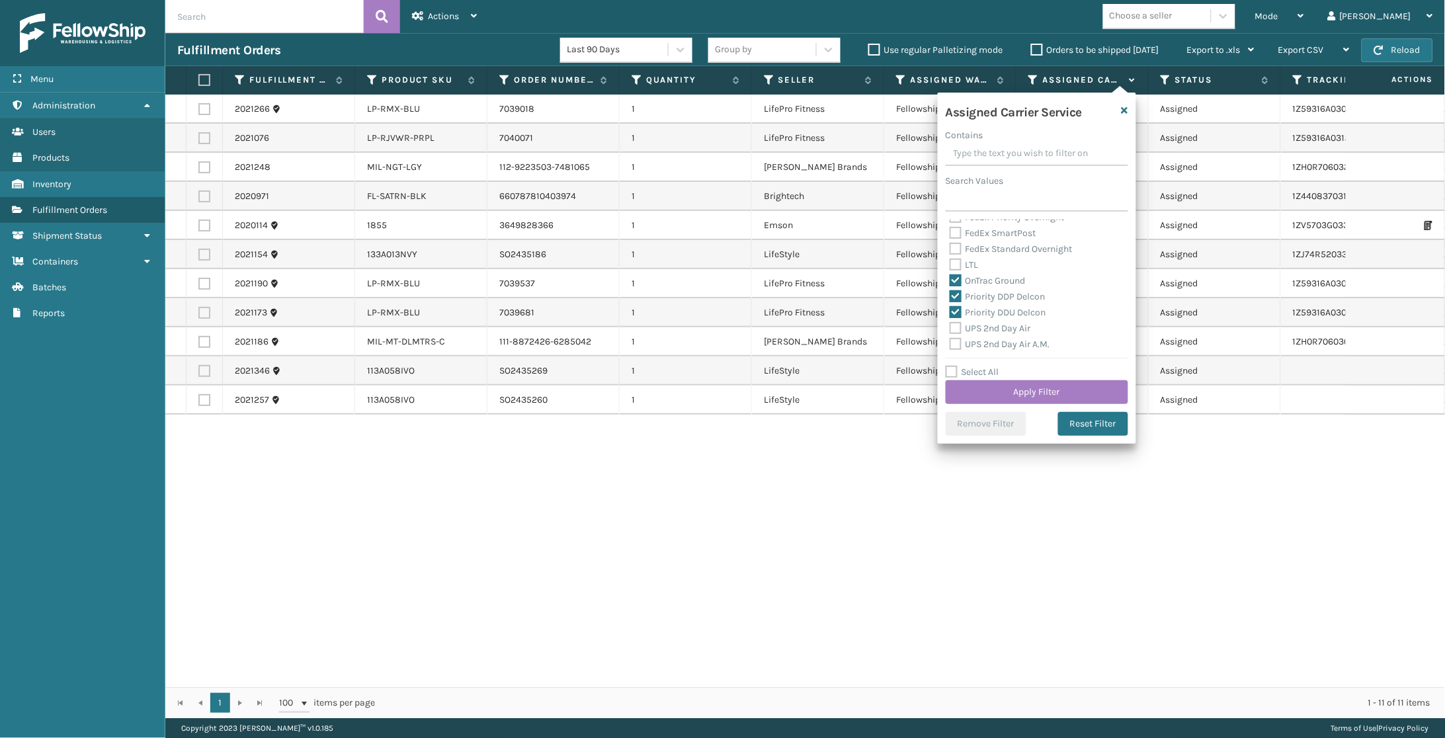
click at [1010, 325] on label "UPS 2nd Day Air" at bounding box center [990, 328] width 81 height 11
click at [950, 325] on input "UPS 2nd Day Air" at bounding box center [950, 325] width 1 height 9
checkbox input "true"
click at [1007, 337] on div "UPS 2nd Day Air A.M." at bounding box center [1037, 345] width 175 height 16
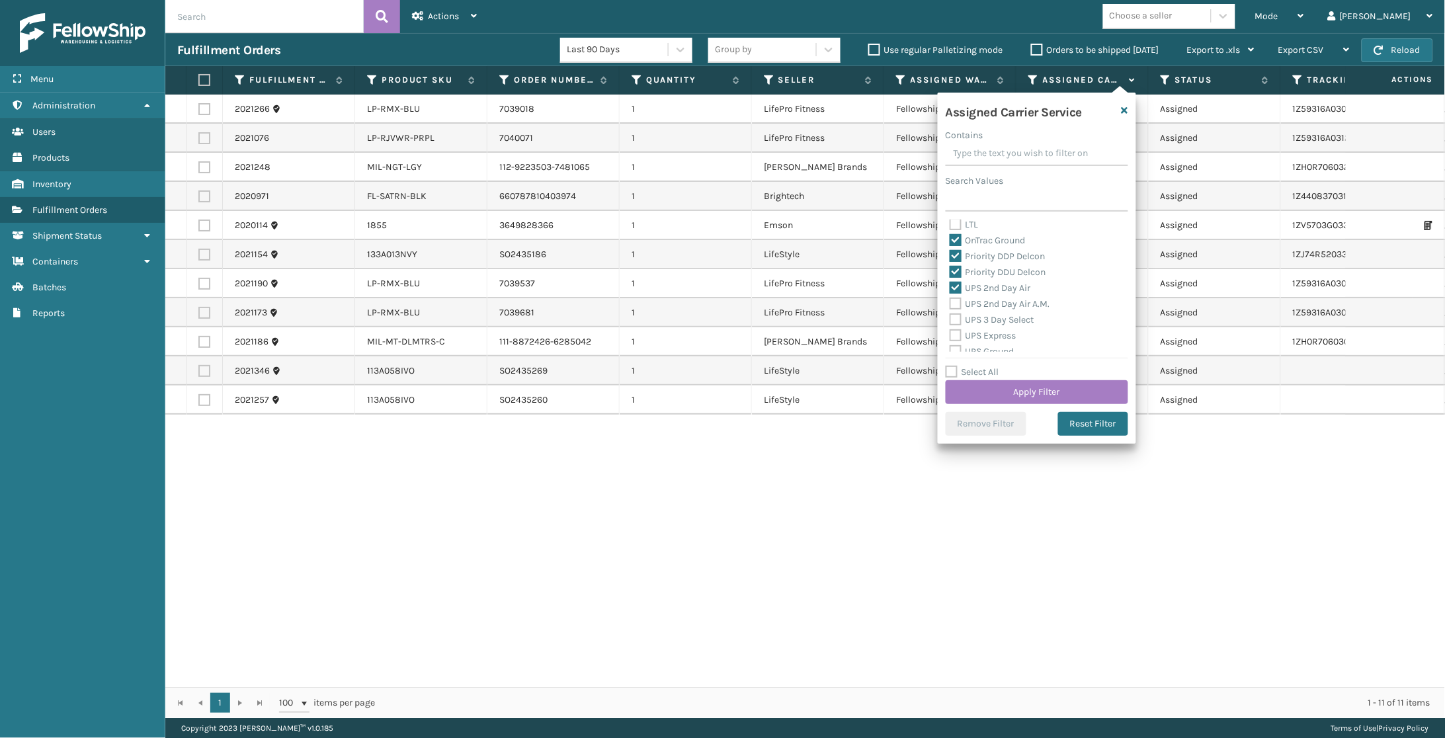
click at [1016, 298] on label "UPS 2nd Day Air A.M." at bounding box center [1000, 303] width 101 height 11
click at [950, 297] on input "UPS 2nd Day Air A.M." at bounding box center [950, 300] width 1 height 9
checkbox input "true"
click at [1011, 314] on label "UPS 3 Day Select" at bounding box center [992, 319] width 85 height 11
click at [950, 312] on input "UPS 3 Day Select" at bounding box center [950, 316] width 1 height 9
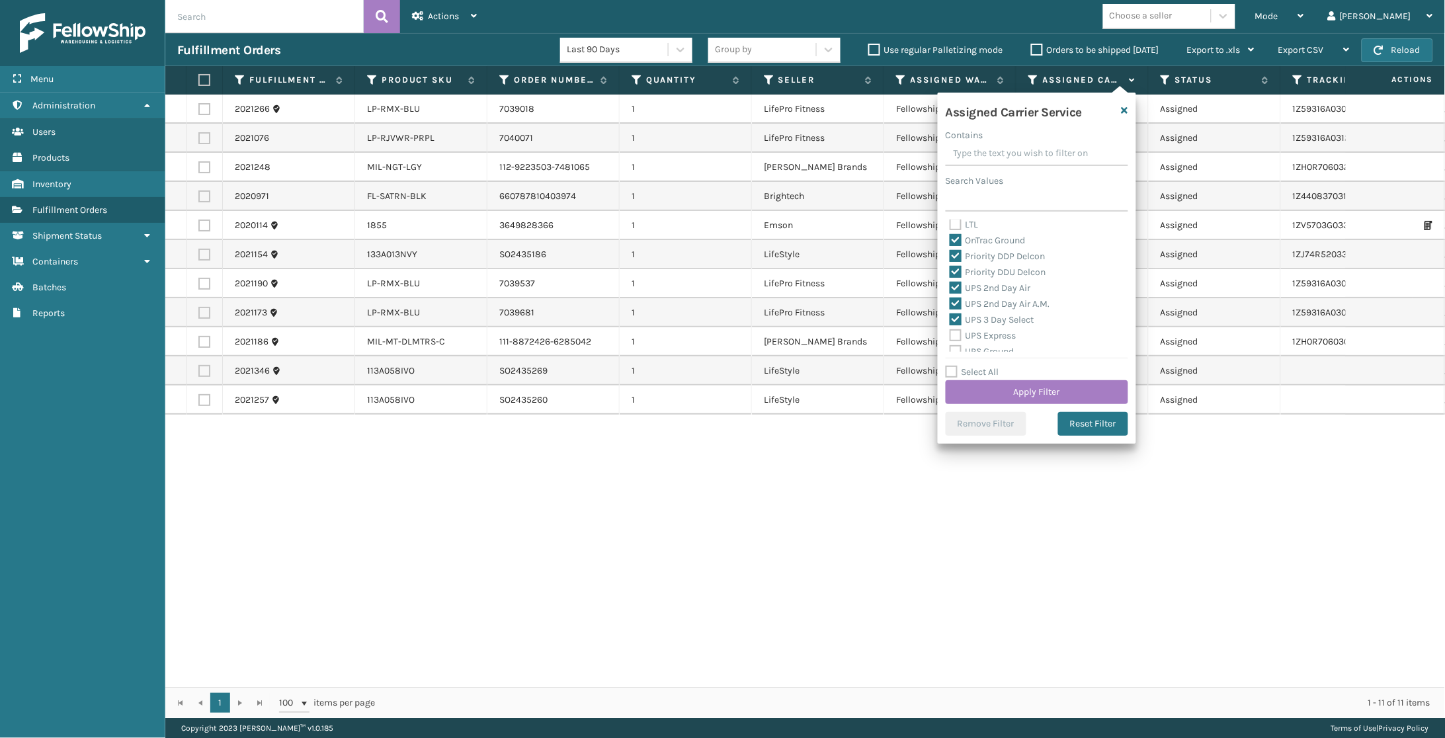
checkbox input "true"
click at [1012, 330] on label "UPS Express" at bounding box center [983, 335] width 67 height 11
click at [950, 328] on input "UPS Express" at bounding box center [950, 332] width 1 height 9
checkbox input "true"
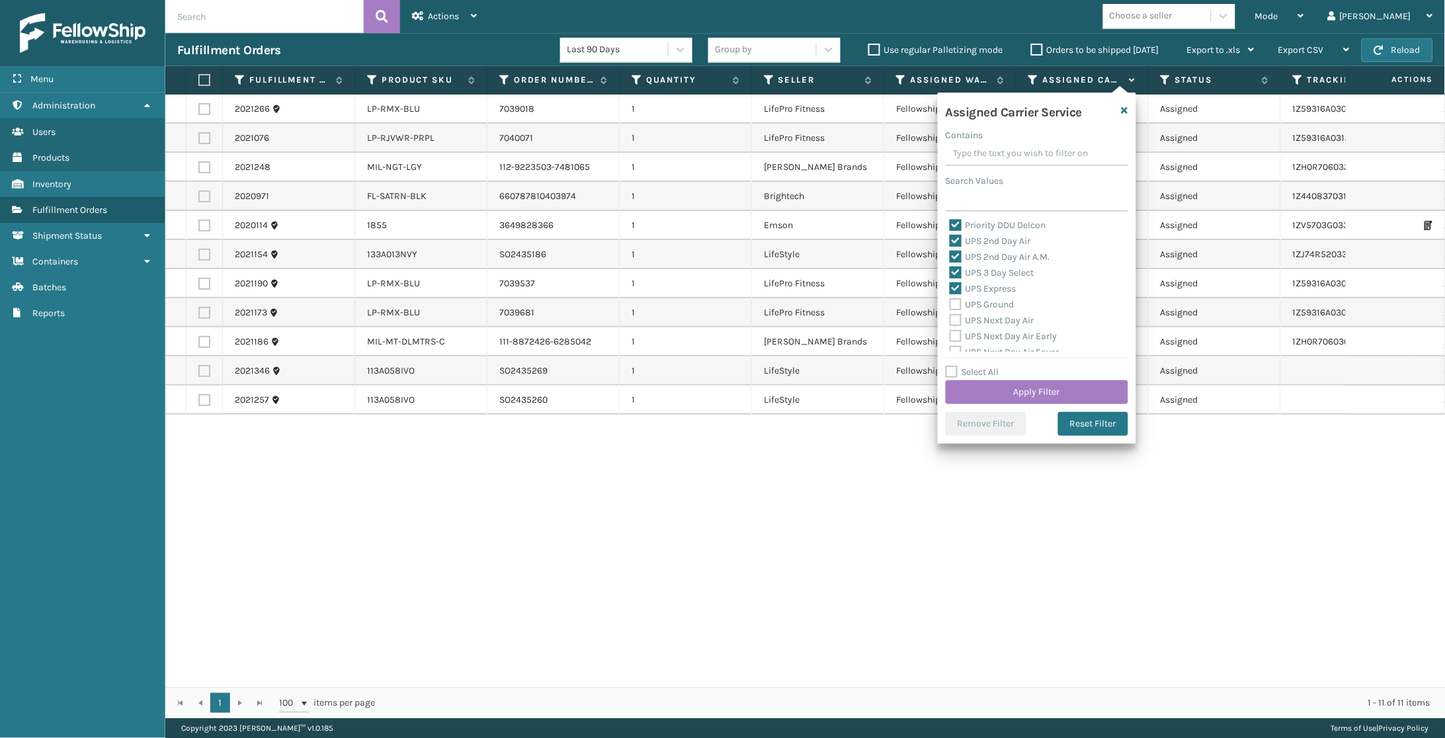
drag, startPoint x: 986, startPoint y: 296, endPoint x: 990, endPoint y: 303, distance: 8.3
click at [986, 299] on label "UPS Ground" at bounding box center [982, 304] width 65 height 11
click at [950, 297] on input "UPS Ground" at bounding box center [950, 301] width 1 height 9
checkbox input "true"
drag, startPoint x: 990, startPoint y: 309, endPoint x: 991, endPoint y: 316, distance: 7.4
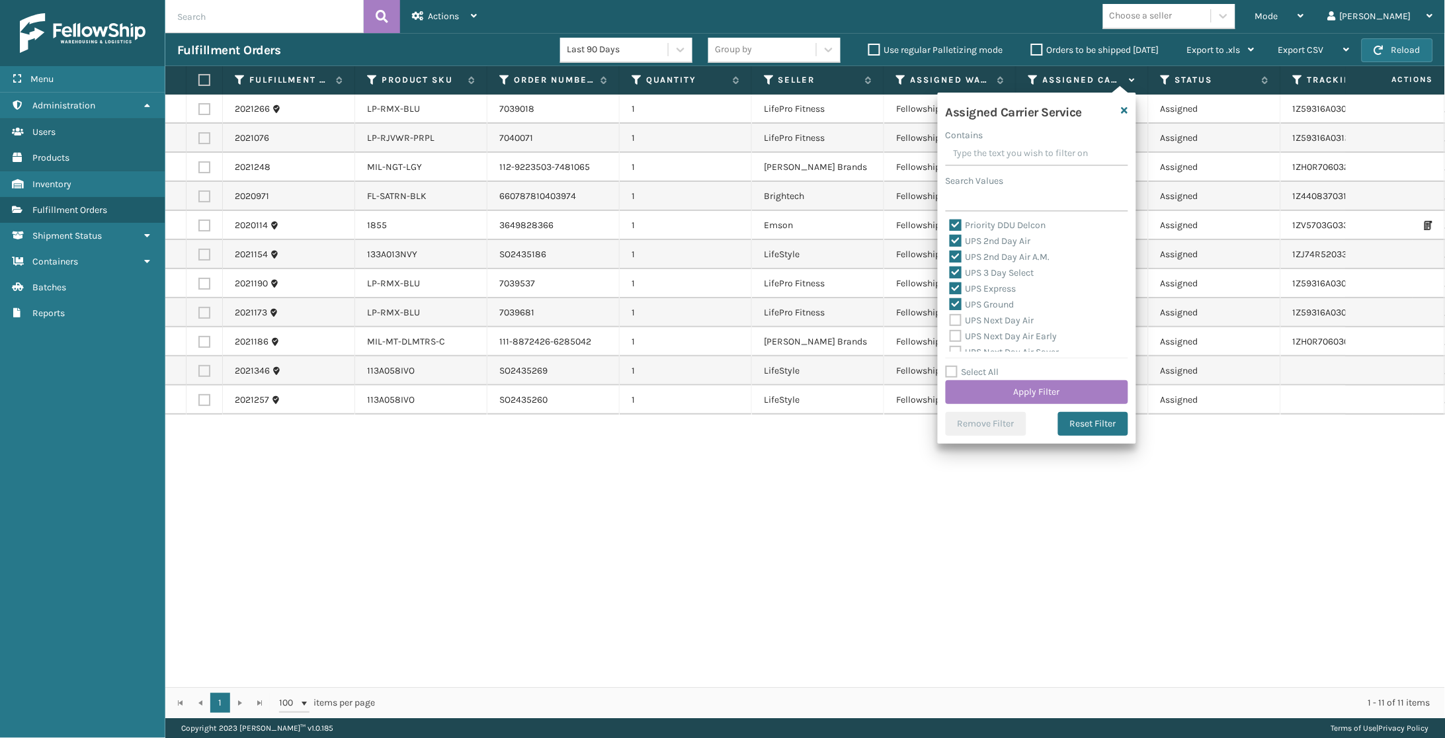
click at [990, 315] on label "UPS Next Day Air" at bounding box center [992, 320] width 85 height 11
click at [950, 313] on input "UPS Next Day Air" at bounding box center [950, 317] width 1 height 9
checkbox input "true"
click at [993, 331] on label "UPS Next Day Air Early" at bounding box center [1004, 336] width 108 height 11
click at [950, 329] on input "UPS Next Day Air Early" at bounding box center [950, 333] width 1 height 9
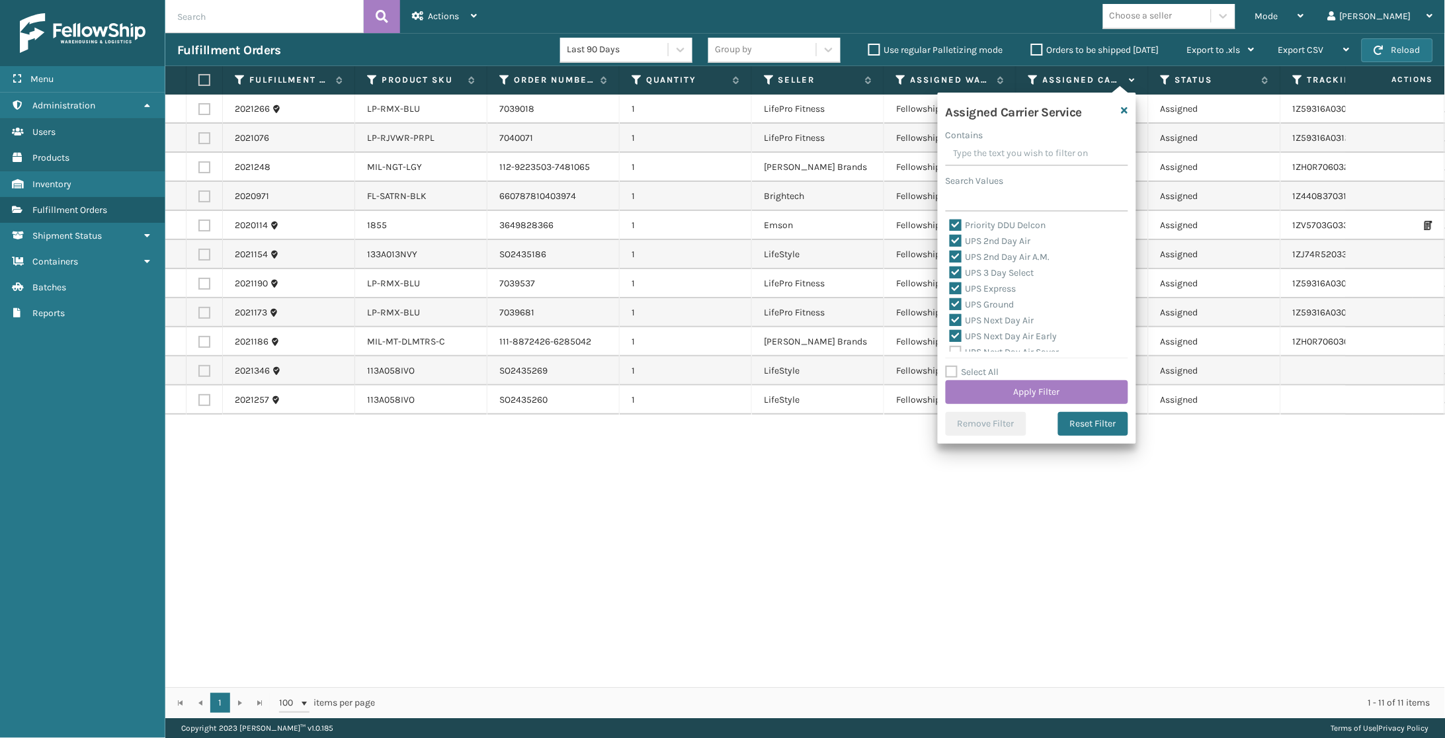
checkbox input "true"
click at [995, 319] on label "UPS Next Day Air Saver" at bounding box center [1005, 324] width 110 height 11
click at [950, 317] on input "UPS Next Day Air Saver" at bounding box center [950, 321] width 1 height 9
checkbox input "true"
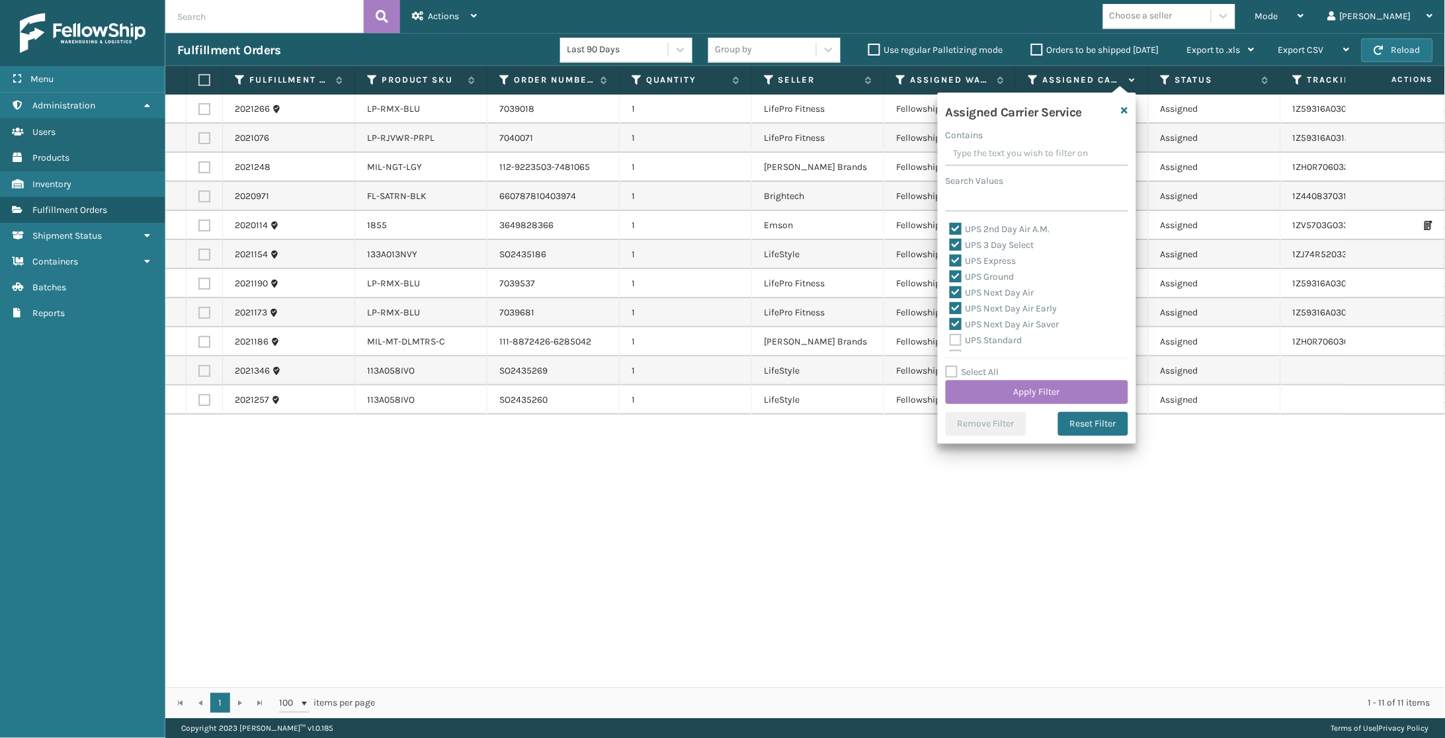
click at [991, 335] on label "UPS Standard" at bounding box center [986, 340] width 73 height 11
click at [950, 333] on input "UPS Standard" at bounding box center [950, 337] width 1 height 9
checkbox input "true"
click at [994, 308] on label "UPS SurePost 1LB or Greater" at bounding box center [1015, 313] width 130 height 11
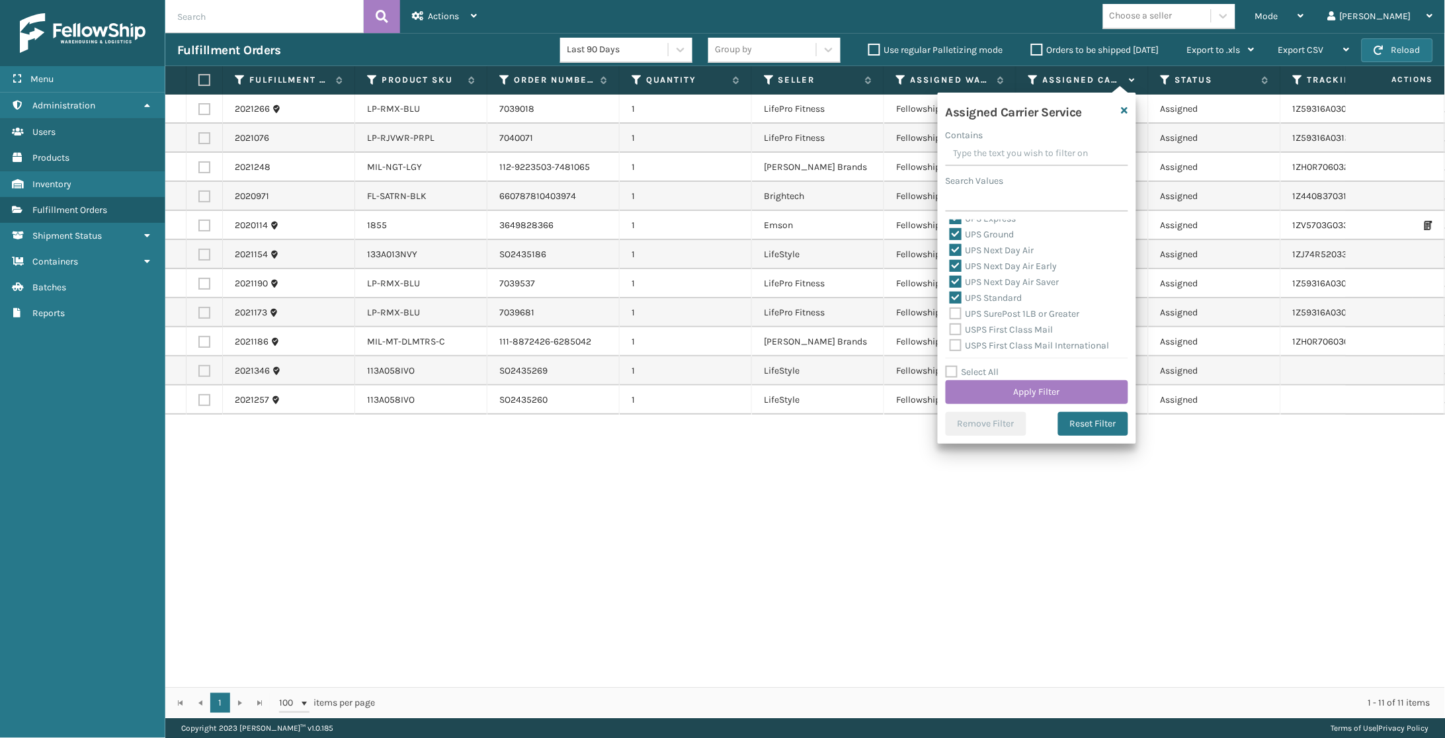
click at [950, 306] on input "UPS SurePost 1LB or Greater" at bounding box center [950, 310] width 1 height 9
checkbox input "true"
click at [1006, 380] on button "Apply Filter" at bounding box center [1037, 392] width 183 height 24
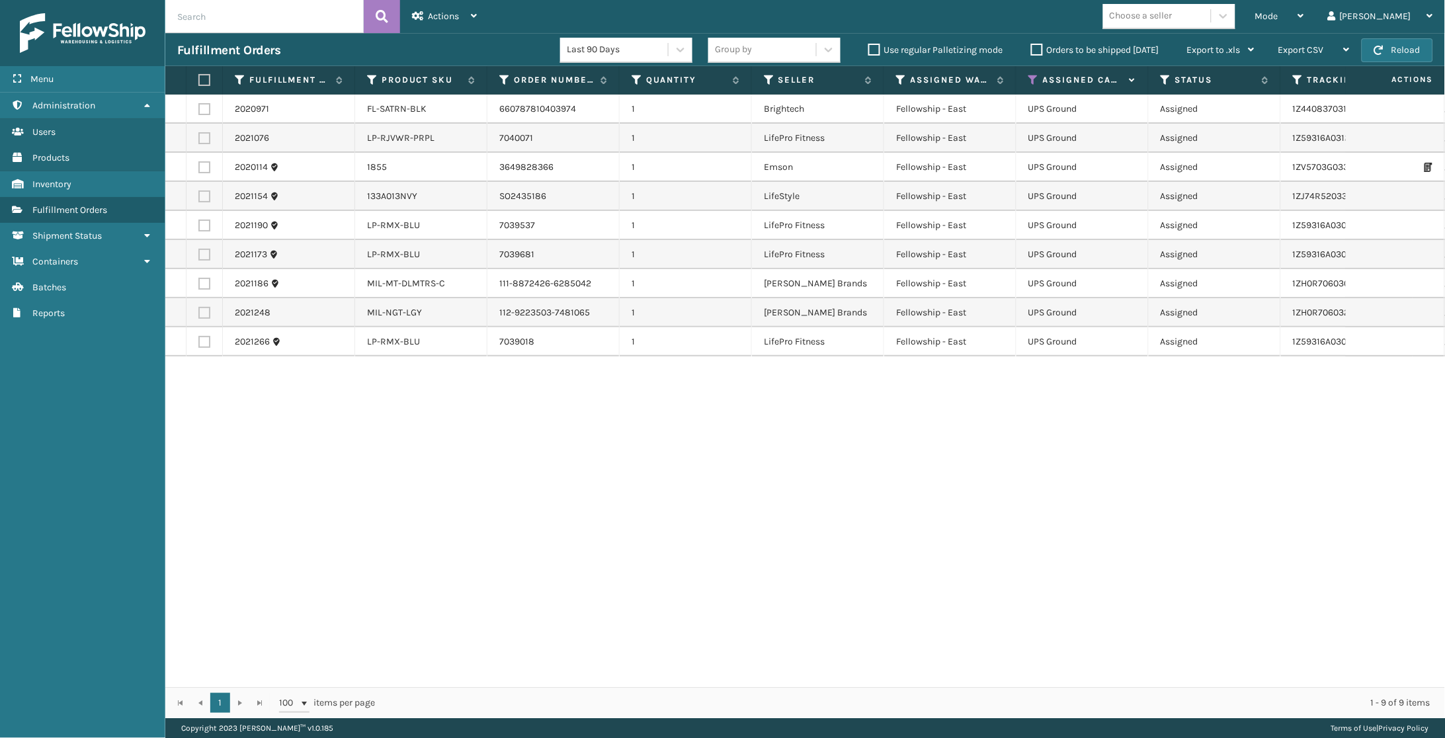
click at [1172, 15] on div "Choose a seller" at bounding box center [1141, 16] width 63 height 14
type input "LIFE"
click at [1211, 39] on div "LifePro Fitness" at bounding box center [1169, 49] width 132 height 24
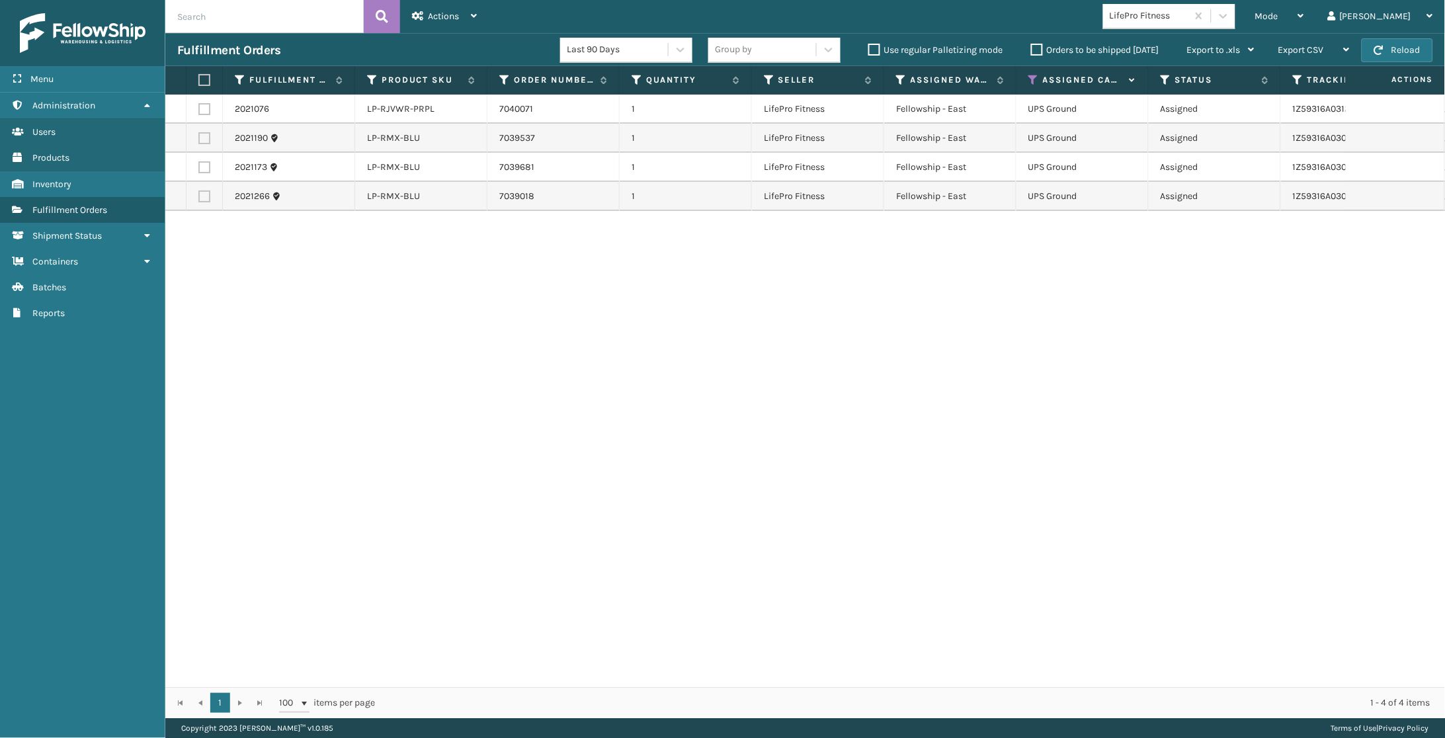
click at [204, 79] on label at bounding box center [202, 80] width 8 height 12
click at [199, 79] on input "checkbox" at bounding box center [198, 80] width 1 height 9
checkbox input "true"
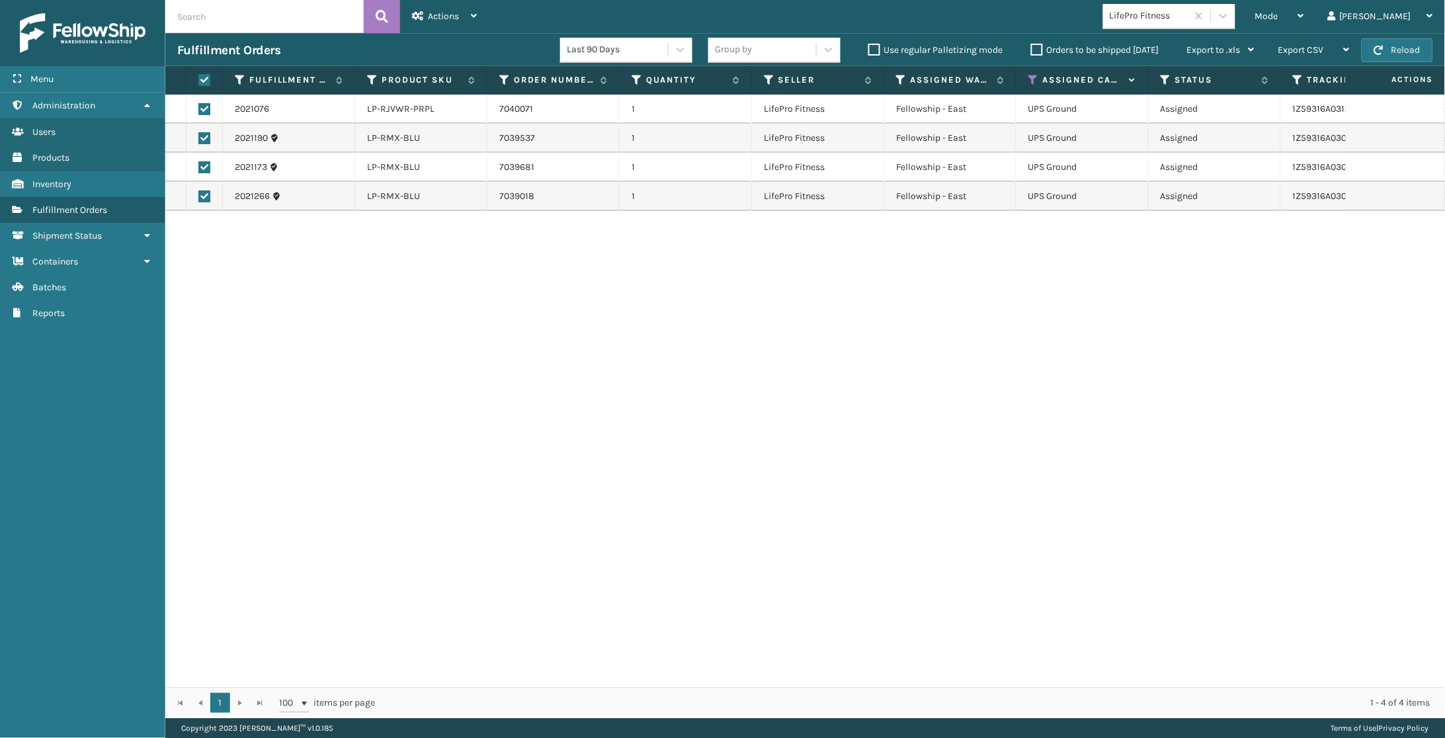
checkbox input "true"
click at [466, 12] on div "Actions" at bounding box center [444, 16] width 65 height 33
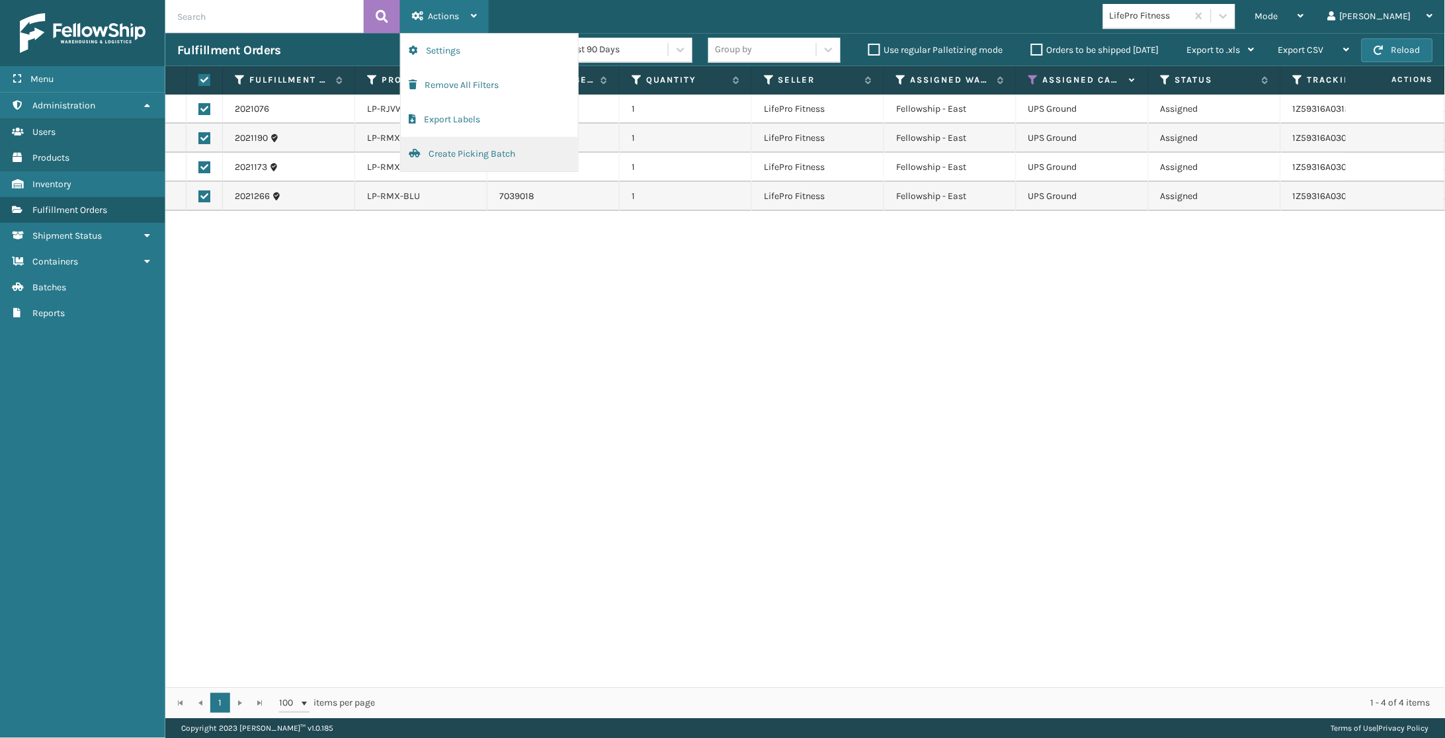
click at [483, 147] on button "Create Picking Batch" at bounding box center [489, 154] width 177 height 34
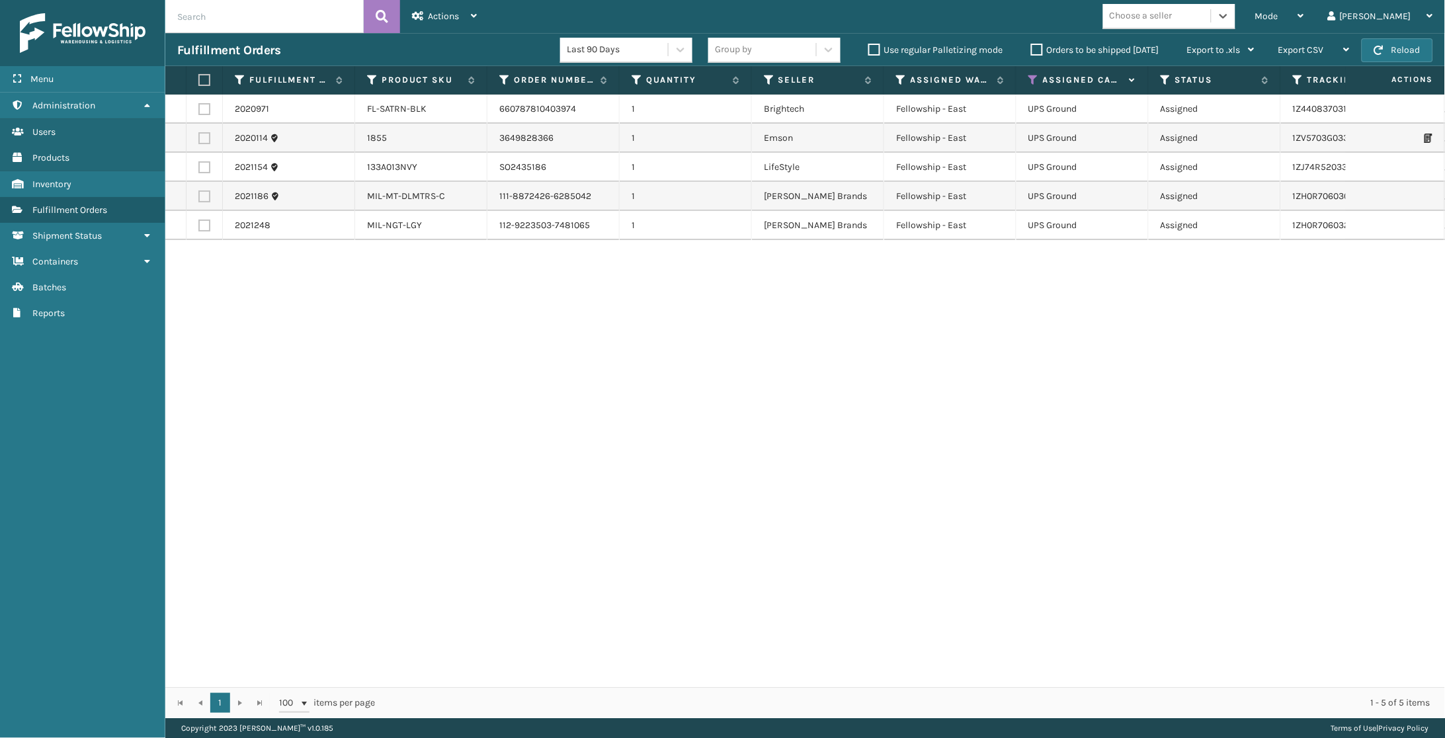
click at [201, 193] on label at bounding box center [204, 196] width 12 height 12
click at [199, 193] on input "checkbox" at bounding box center [198, 194] width 1 height 9
checkbox input "true"
click at [200, 220] on label at bounding box center [204, 226] width 12 height 12
click at [199, 220] on input "checkbox" at bounding box center [198, 224] width 1 height 9
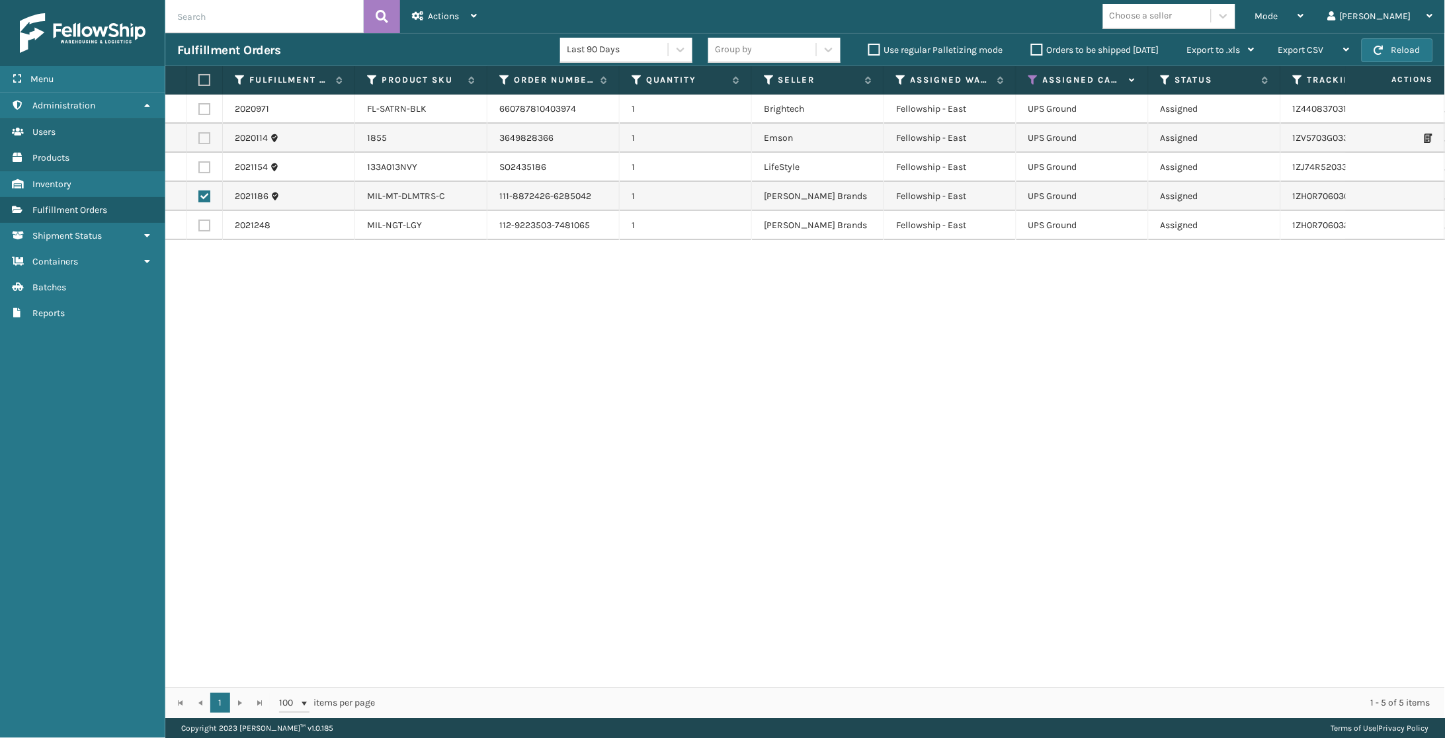
checkbox input "true"
click at [200, 167] on label at bounding box center [204, 167] width 12 height 12
click at [199, 167] on input "checkbox" at bounding box center [198, 165] width 1 height 9
checkbox input "true"
click at [442, 17] on span "Actions" at bounding box center [443, 16] width 31 height 11
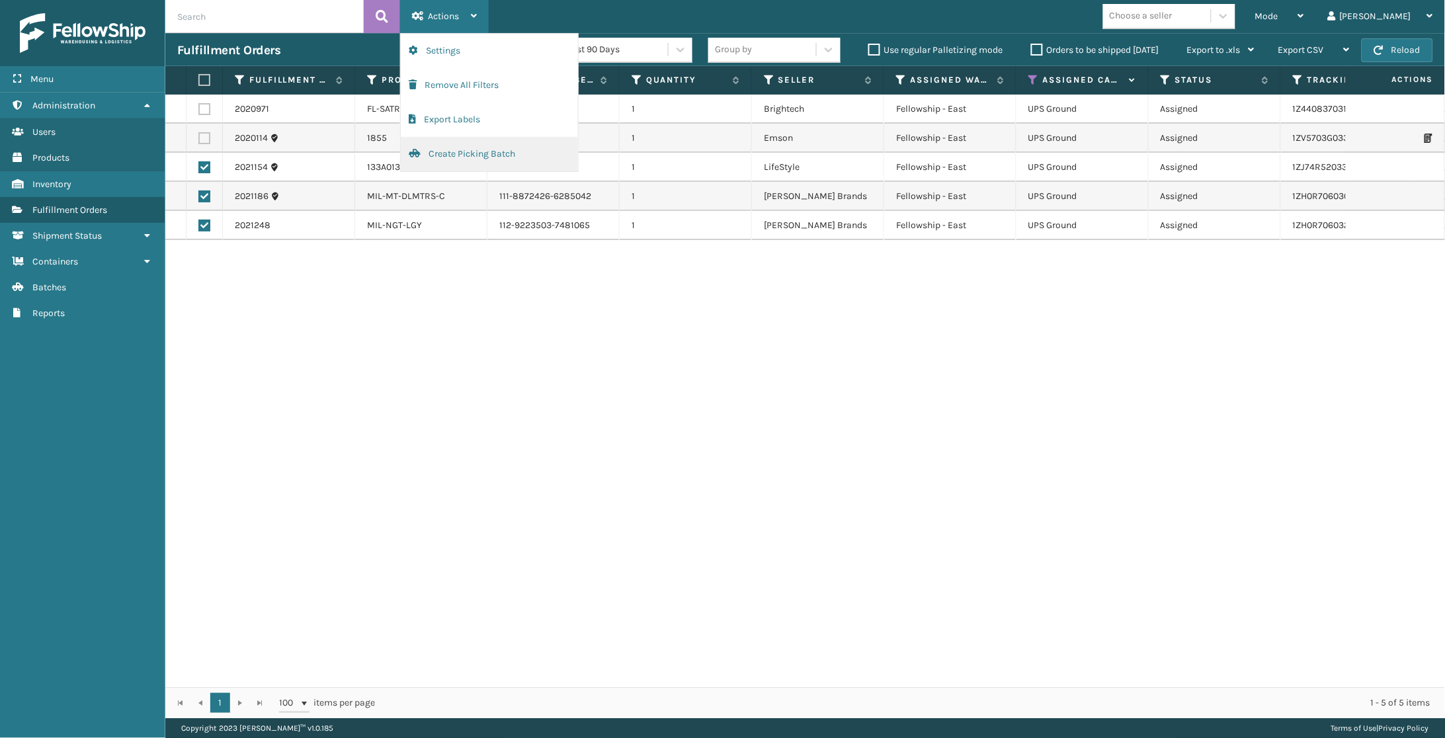
click at [458, 152] on button "Create Picking Batch" at bounding box center [489, 154] width 177 height 34
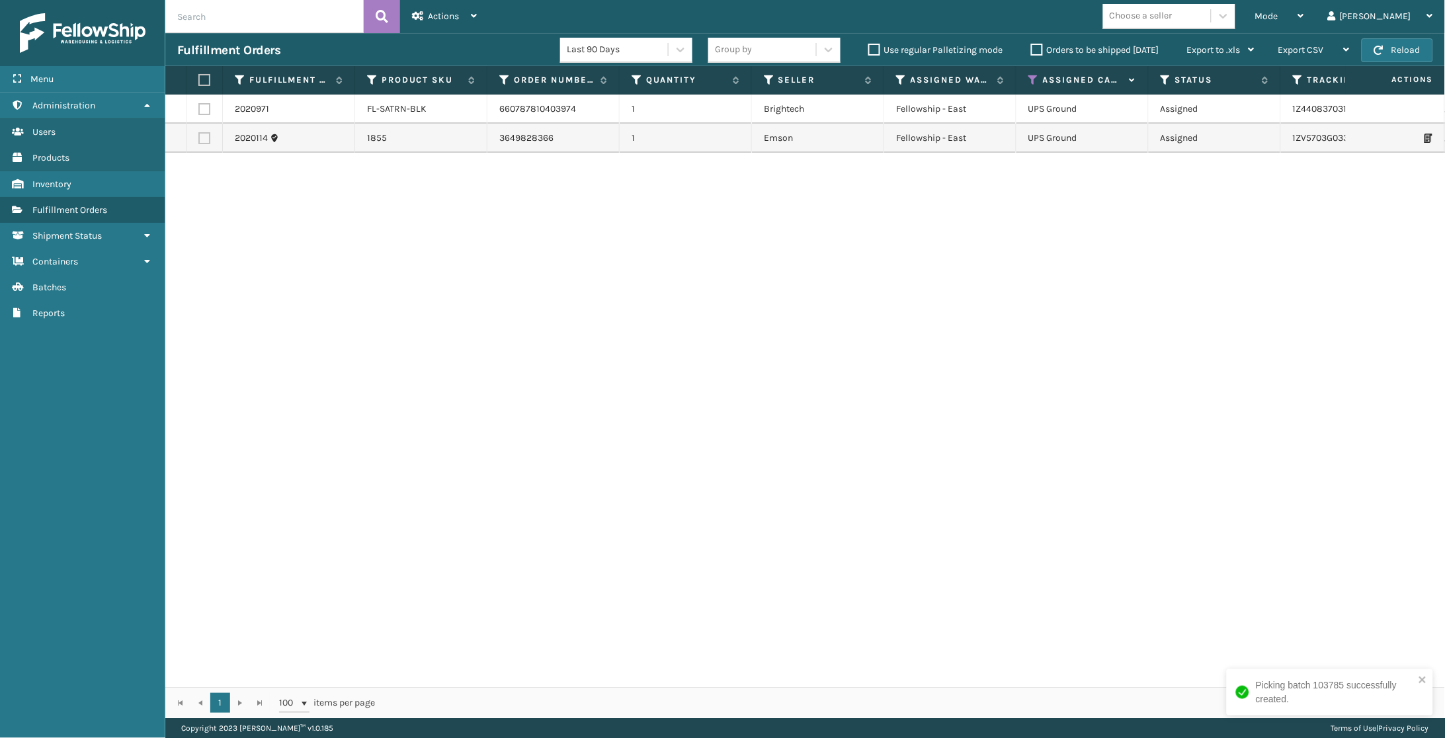
click at [206, 76] on label at bounding box center [202, 80] width 8 height 12
click at [199, 76] on input "checkbox" at bounding box center [198, 80] width 1 height 9
checkbox input "true"
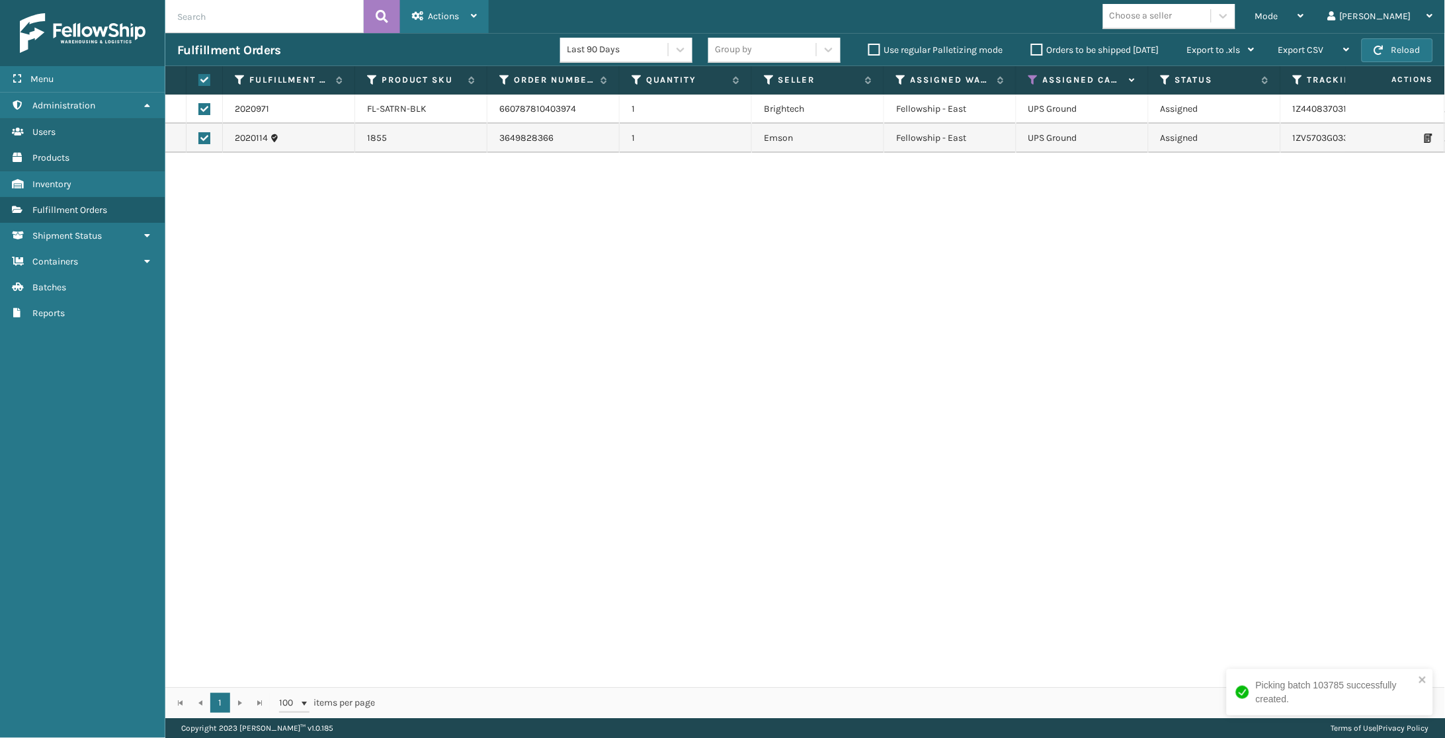
click at [464, 20] on div "Actions" at bounding box center [444, 16] width 65 height 33
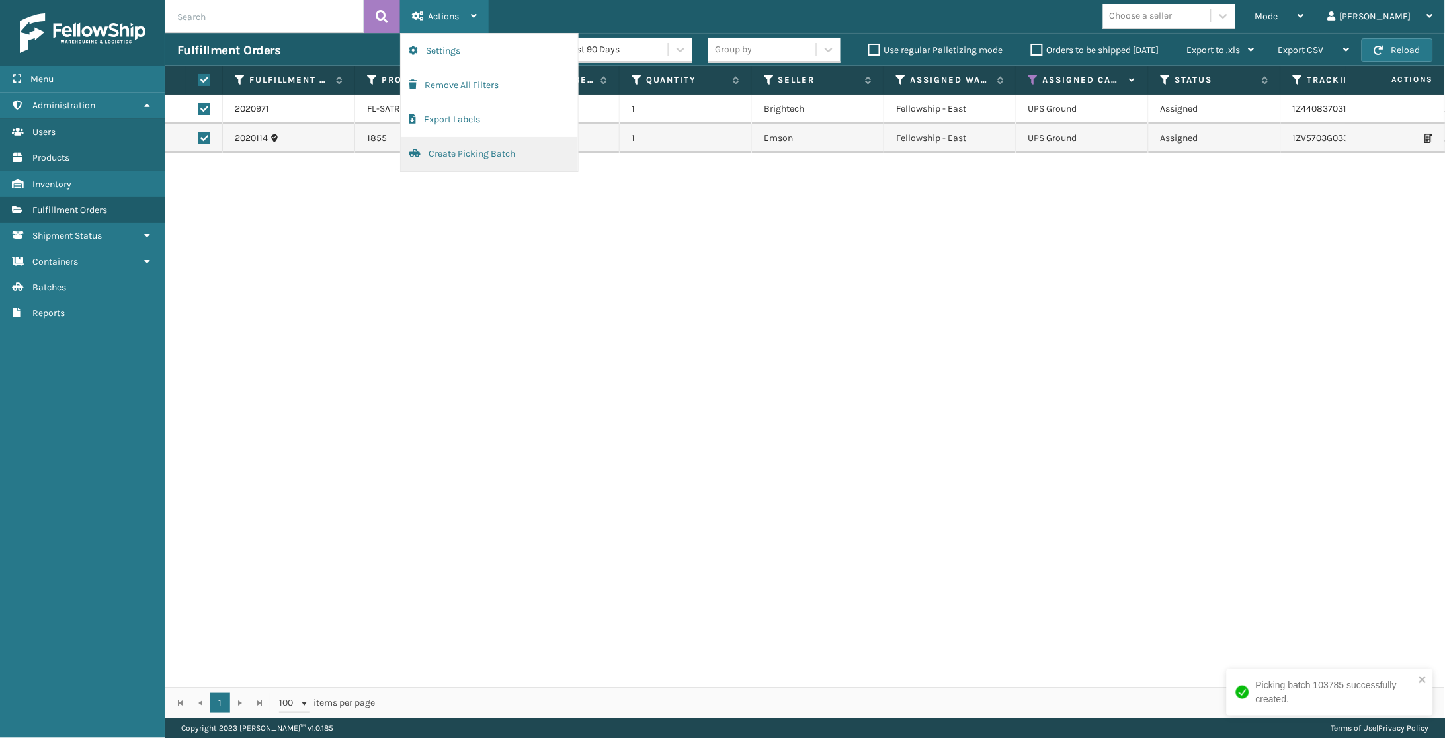
click at [455, 163] on button "Create Picking Batch" at bounding box center [489, 154] width 177 height 34
